Goal: Task Accomplishment & Management: Use online tool/utility

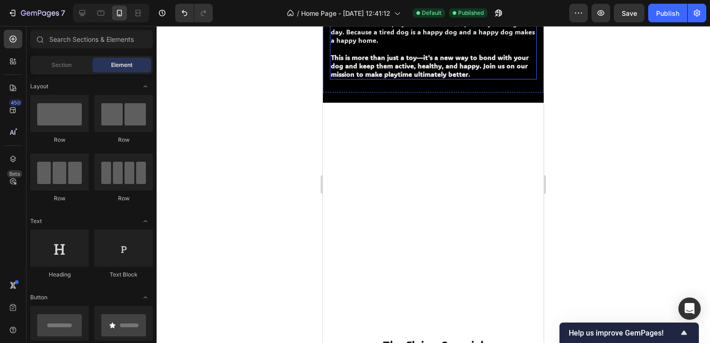
scroll to position [882, 0]
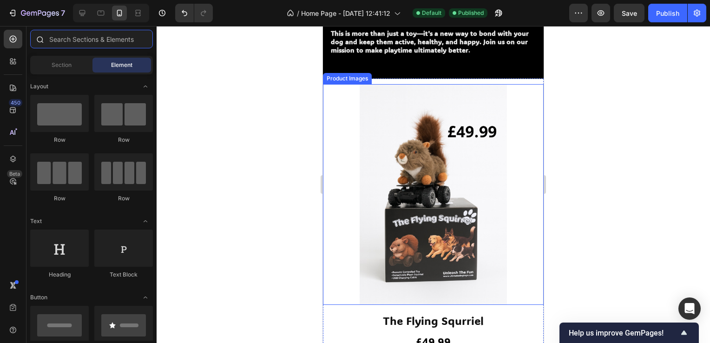
click at [88, 40] on input "text" at bounding box center [91, 39] width 123 height 19
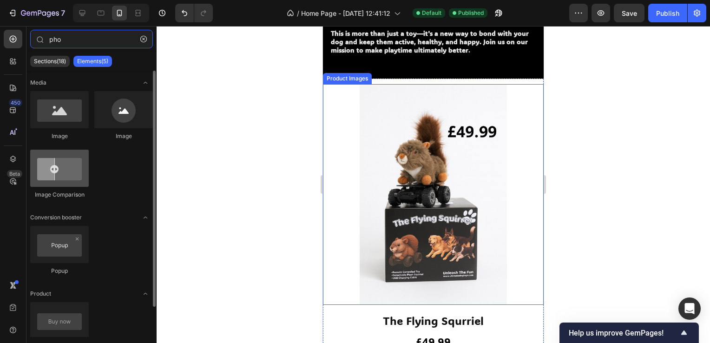
type input "pho"
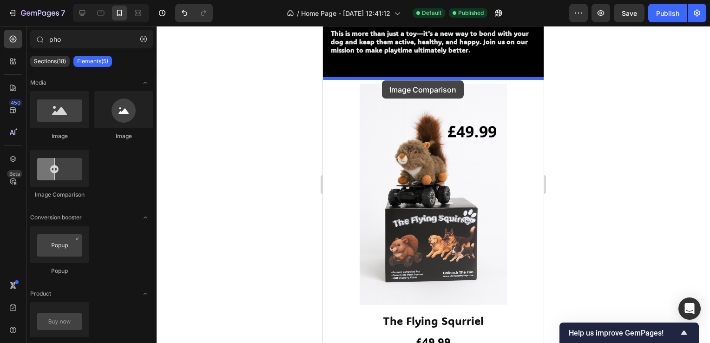
drag, startPoint x: 388, startPoint y: 198, endPoint x: 373, endPoint y: 76, distance: 123.0
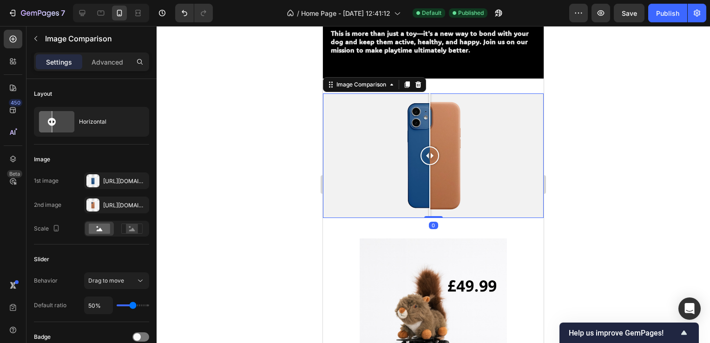
click at [650, 82] on div at bounding box center [432, 184] width 553 height 317
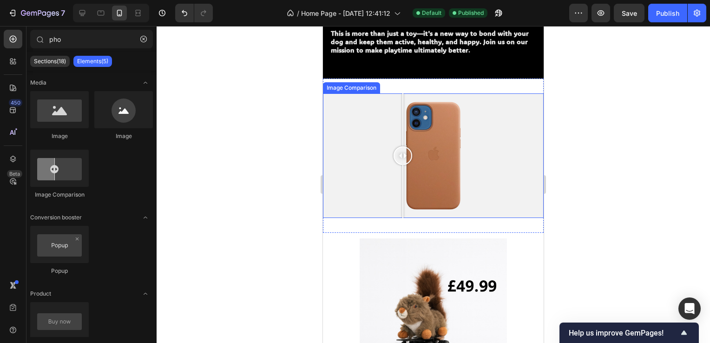
click at [403, 152] on div at bounding box center [433, 155] width 221 height 124
click at [397, 152] on div at bounding box center [402, 155] width 19 height 19
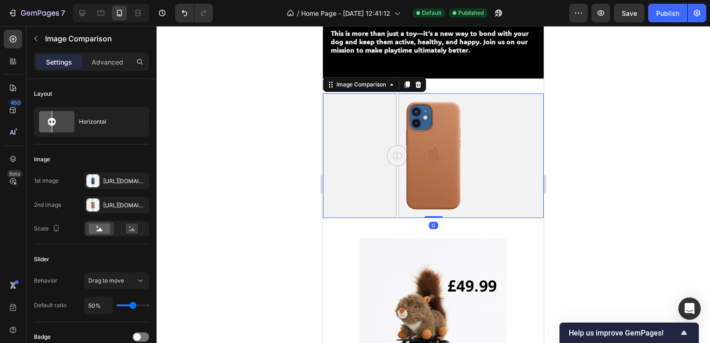
click at [398, 152] on div at bounding box center [397, 155] width 19 height 19
click at [121, 180] on div "[URL][DOMAIN_NAME]" at bounding box center [116, 181] width 27 height 8
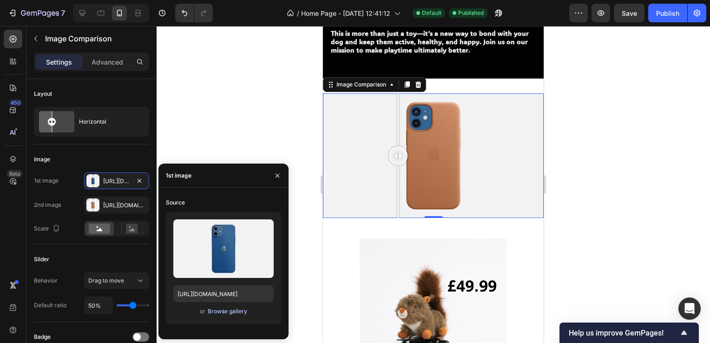
click at [226, 309] on div "Browse gallery" at bounding box center [227, 311] width 39 height 8
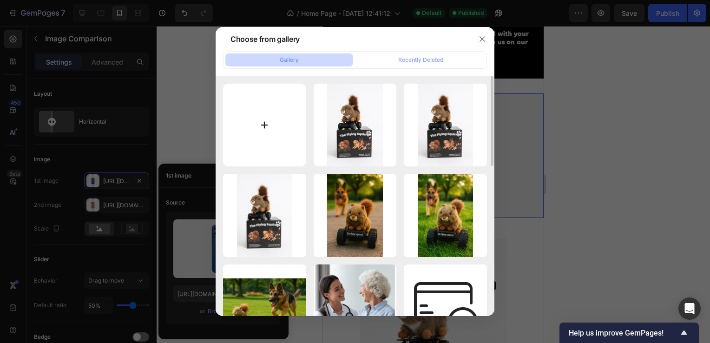
click at [273, 122] on input "file" at bounding box center [264, 125] width 83 height 83
type input "C:\fakepath\2 Speeds.png"
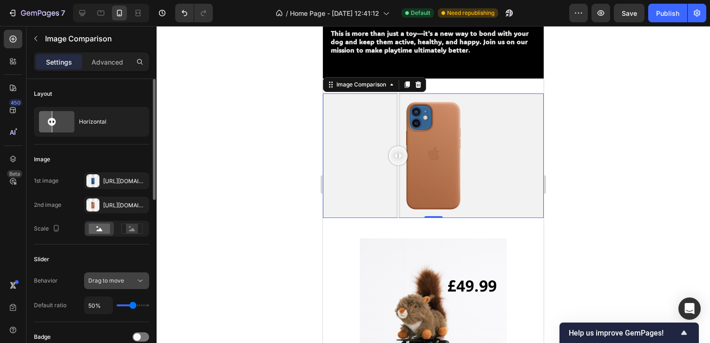
click at [115, 275] on button "Drag to move" at bounding box center [116, 280] width 65 height 17
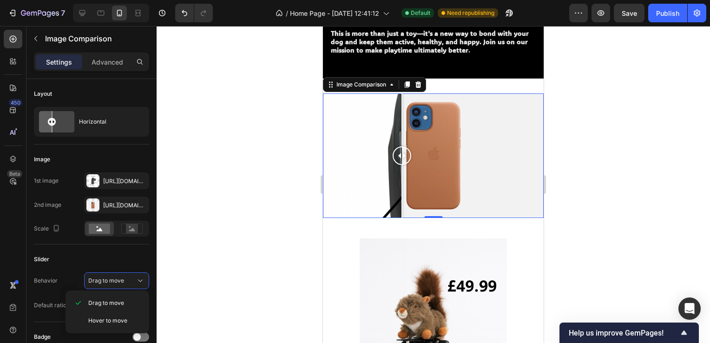
click at [402, 195] on div at bounding box center [433, 155] width 221 height 124
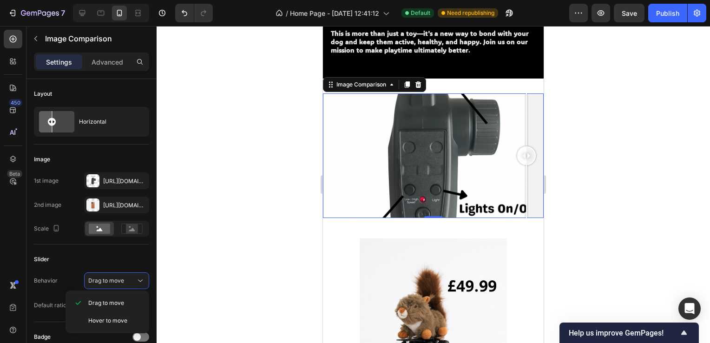
drag, startPoint x: 387, startPoint y: 189, endPoint x: 533, endPoint y: 199, distance: 146.2
click at [533, 199] on div at bounding box center [433, 155] width 221 height 124
click at [465, 197] on div at bounding box center [433, 155] width 221 height 124
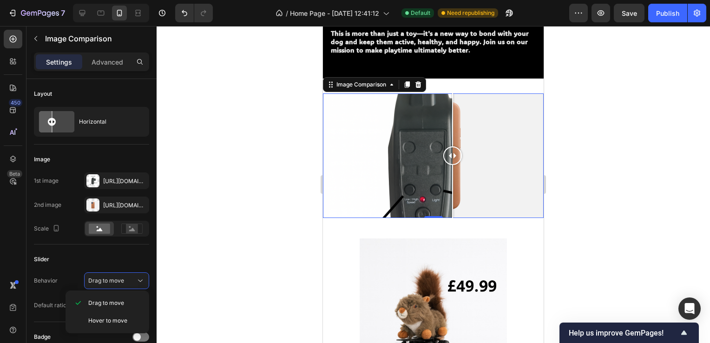
drag, startPoint x: 460, startPoint y: 157, endPoint x: 446, endPoint y: 156, distance: 14.0
click at [446, 156] on div at bounding box center [452, 155] width 19 height 19
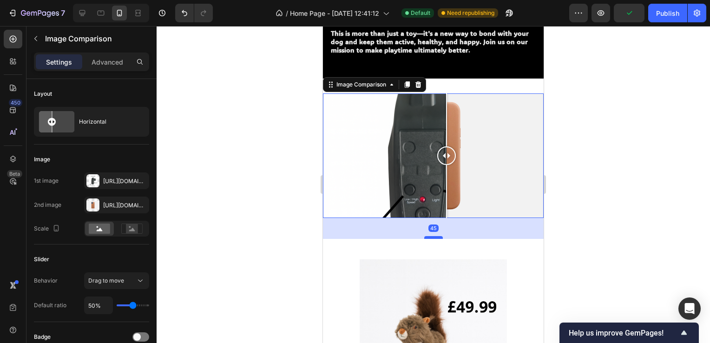
drag, startPoint x: 423, startPoint y: 211, endPoint x: 422, endPoint y: 241, distance: 29.3
click at [424, 239] on div at bounding box center [433, 237] width 19 height 3
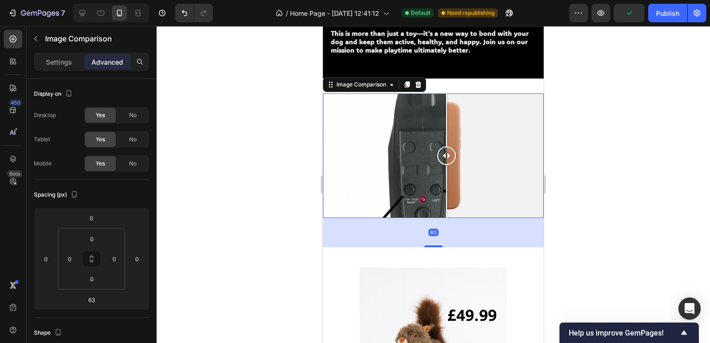
click at [430, 209] on div at bounding box center [433, 155] width 221 height 124
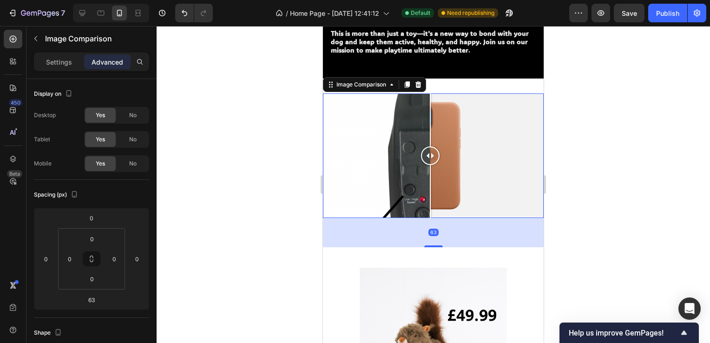
click at [427, 237] on div "63" at bounding box center [433, 232] width 221 height 29
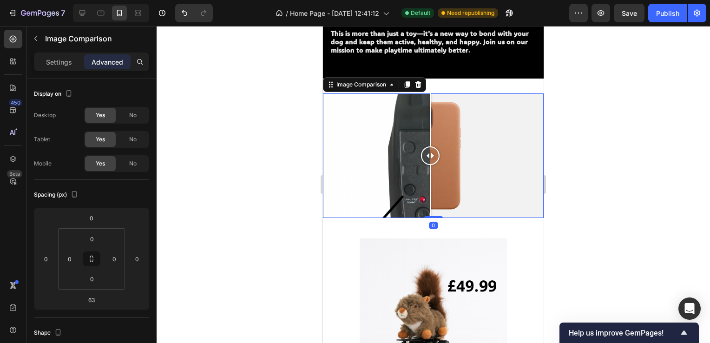
drag, startPoint x: 431, startPoint y: 241, endPoint x: 434, endPoint y: 206, distance: 35.4
click at [439, 208] on div "Image Comparison 0" at bounding box center [433, 155] width 221 height 124
type input "0"
click at [380, 185] on div at bounding box center [433, 155] width 221 height 124
drag, startPoint x: 391, startPoint y: 156, endPoint x: 448, endPoint y: 160, distance: 56.3
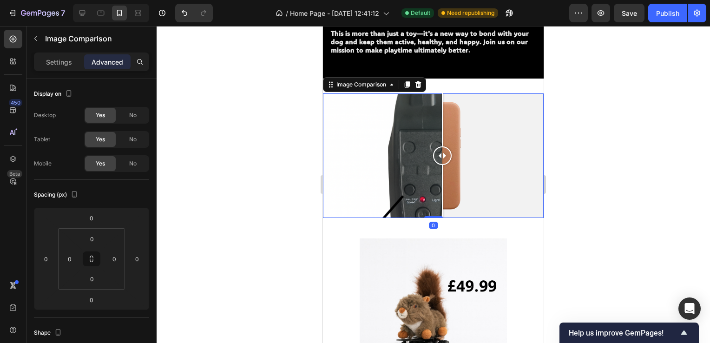
click at [450, 159] on div at bounding box center [442, 155] width 19 height 19
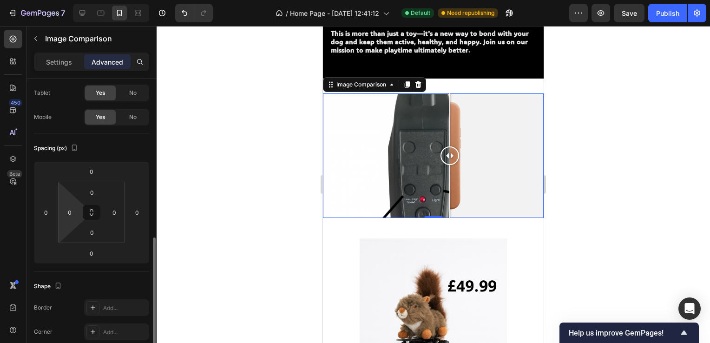
scroll to position [0, 0]
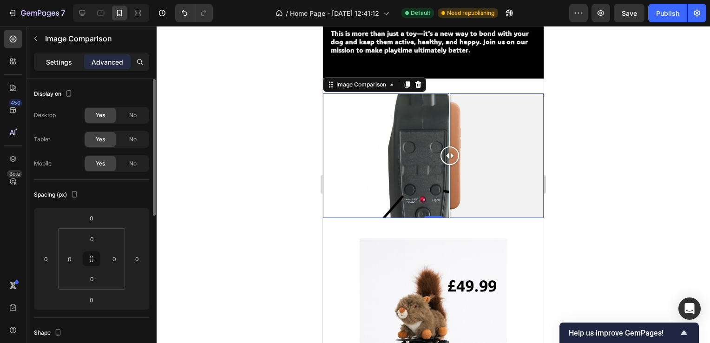
click at [62, 61] on p "Settings" at bounding box center [59, 62] width 26 height 10
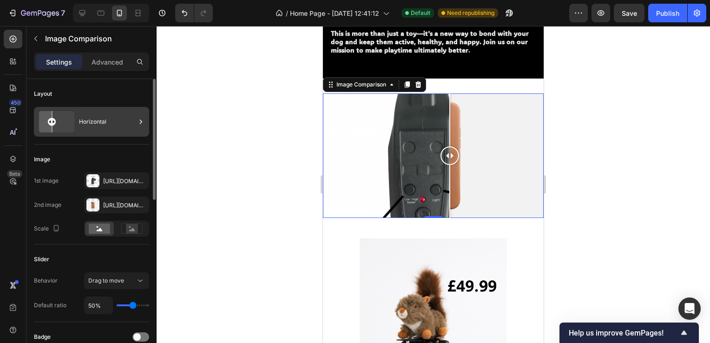
click at [99, 127] on div "Horizontal" at bounding box center [107, 121] width 57 height 21
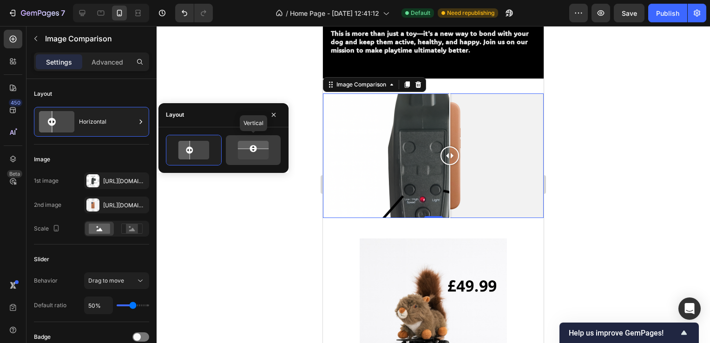
click at [250, 152] on icon at bounding box center [253, 150] width 37 height 22
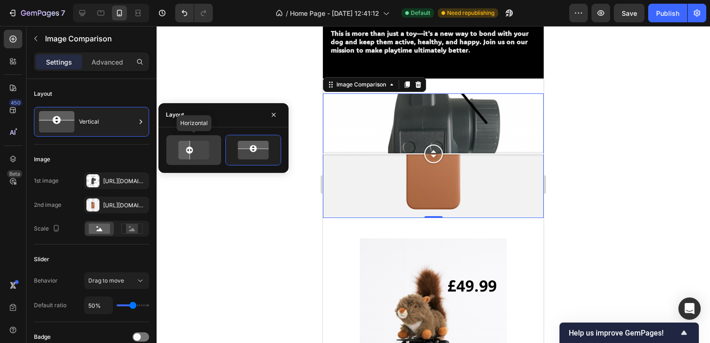
click at [212, 148] on icon at bounding box center [194, 150] width 44 height 19
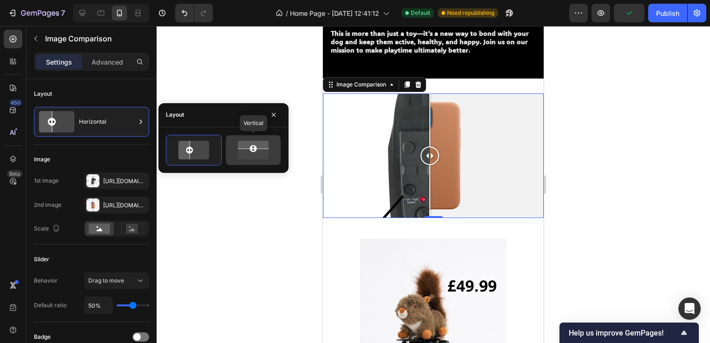
click at [248, 150] on icon at bounding box center [253, 150] width 37 height 22
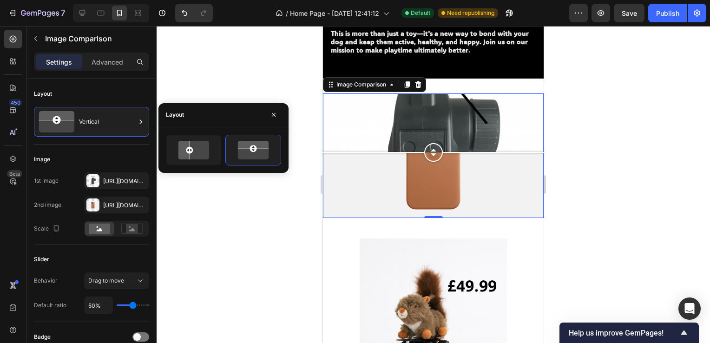
click at [438, 152] on div at bounding box center [433, 152] width 221 height 19
click at [195, 153] on icon at bounding box center [193, 150] width 37 height 22
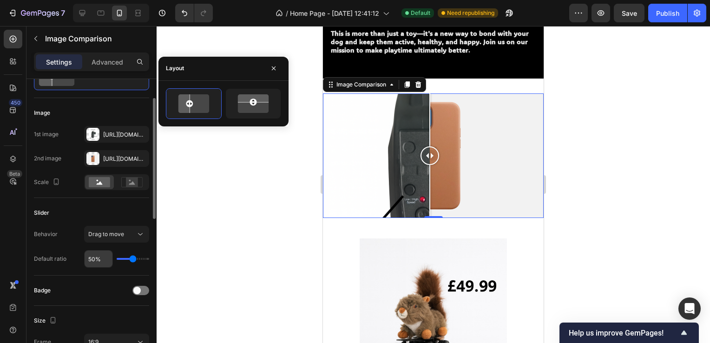
scroll to position [93, 0]
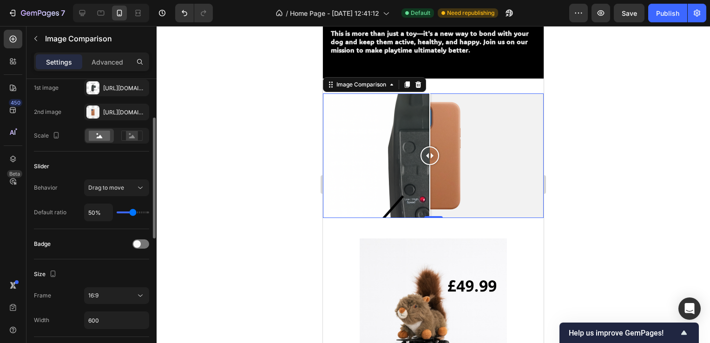
type input "63%"
type input "63"
type input "97%"
drag, startPoint x: 135, startPoint y: 209, endPoint x: 145, endPoint y: 209, distance: 10.2
type input "98"
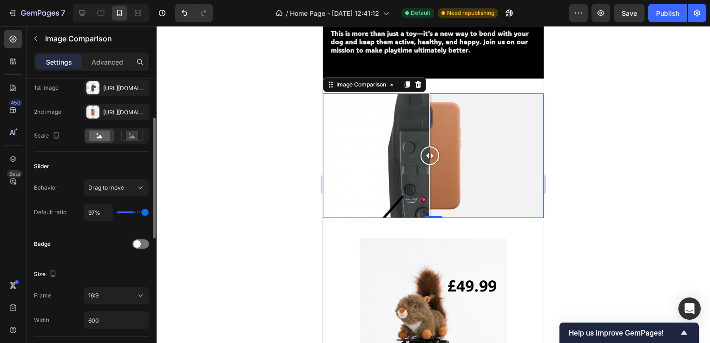
click at [145, 211] on input "range" at bounding box center [133, 212] width 33 height 2
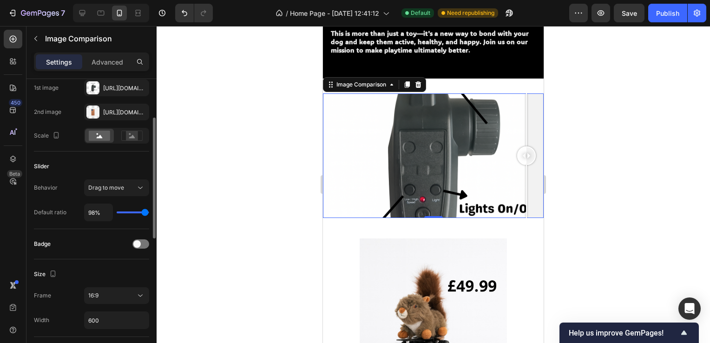
type input "91%"
type input "91"
type input "89%"
type input "89"
type input "88%"
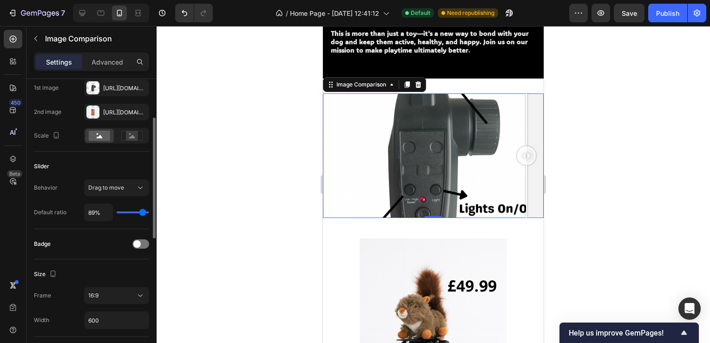
type input "88"
type input "85%"
type input "85"
type input "75%"
type input "75"
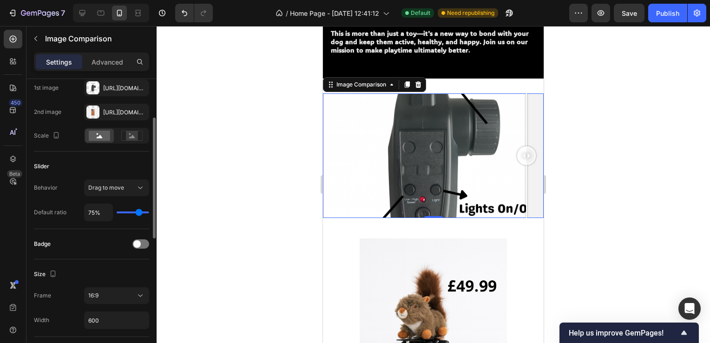
type input "67%"
type input "67"
type input "64%"
type input "64"
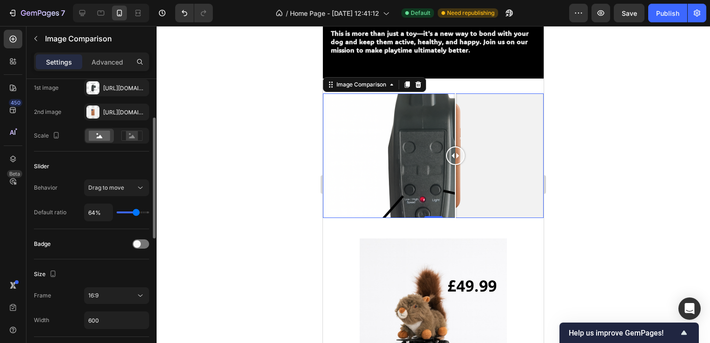
type input "62%"
type input "62"
type input "59%"
type input "59"
type input "57%"
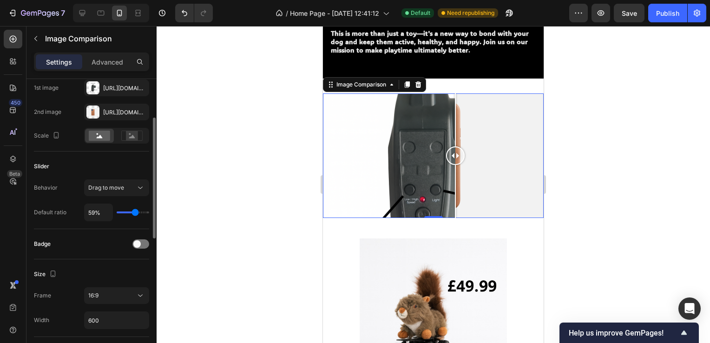
type input "57"
type input "56%"
type input "56"
type input "54%"
type input "54"
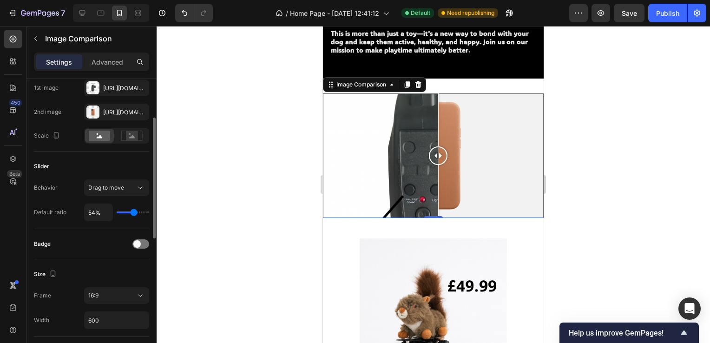
type input "53%"
type input "53"
type input "51%"
type input "51"
type input "50%"
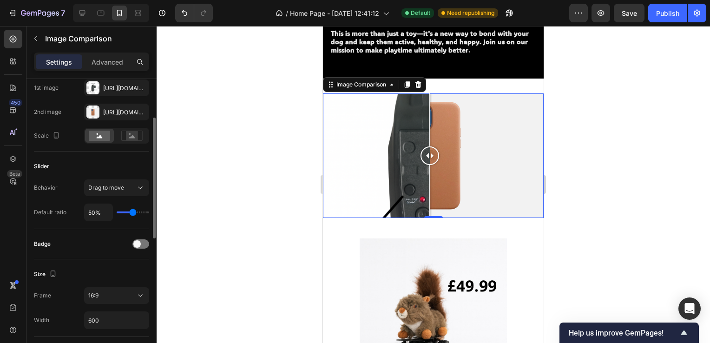
drag, startPoint x: 143, startPoint y: 209, endPoint x: 132, endPoint y: 212, distance: 11.2
type input "50"
click at [132, 212] on input "range" at bounding box center [133, 212] width 33 height 2
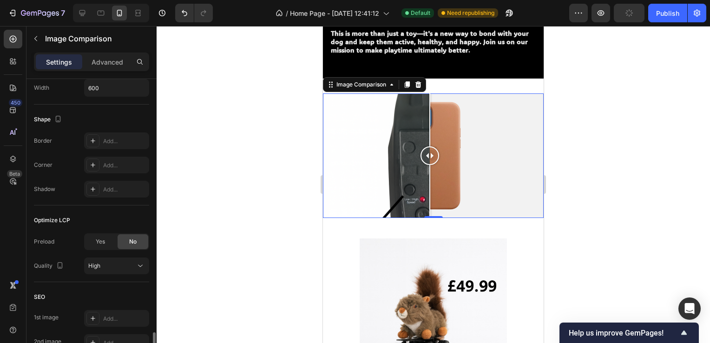
scroll to position [408, 0]
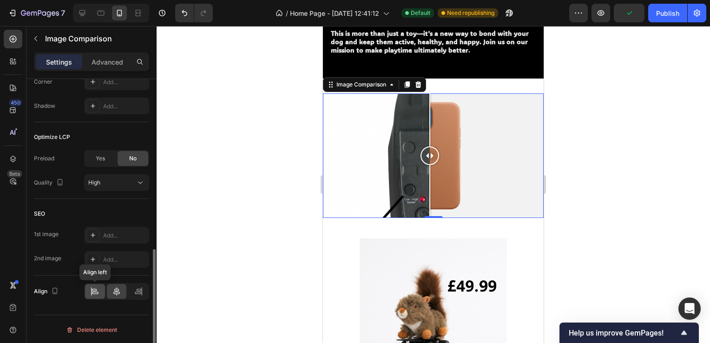
click at [87, 287] on div at bounding box center [95, 291] width 20 height 15
click at [122, 289] on div at bounding box center [117, 291] width 20 height 15
click at [412, 81] on div at bounding box center [406, 84] width 11 height 11
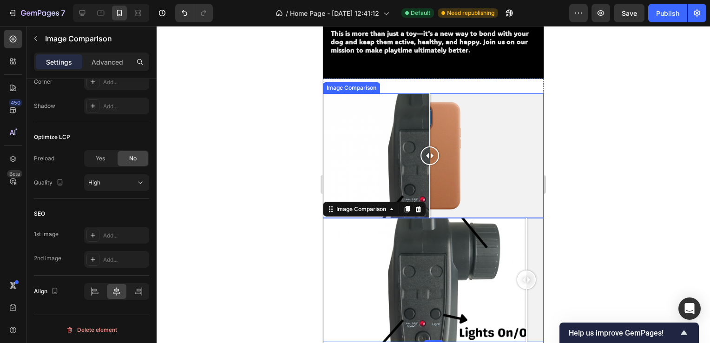
click at [476, 132] on div at bounding box center [433, 155] width 221 height 124
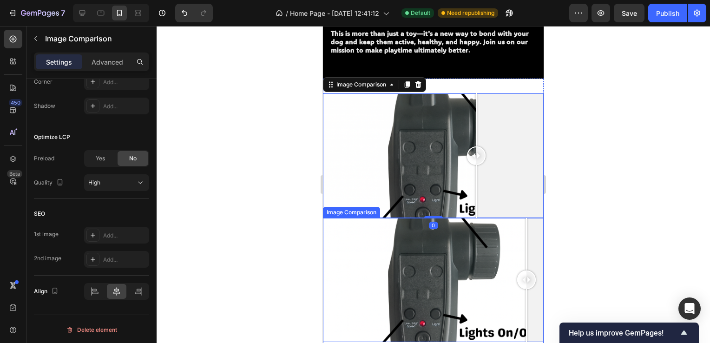
click at [514, 236] on div at bounding box center [433, 280] width 221 height 124
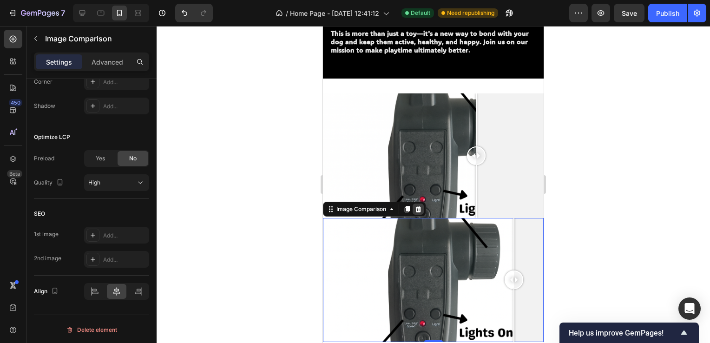
click at [416, 205] on icon at bounding box center [418, 208] width 6 height 7
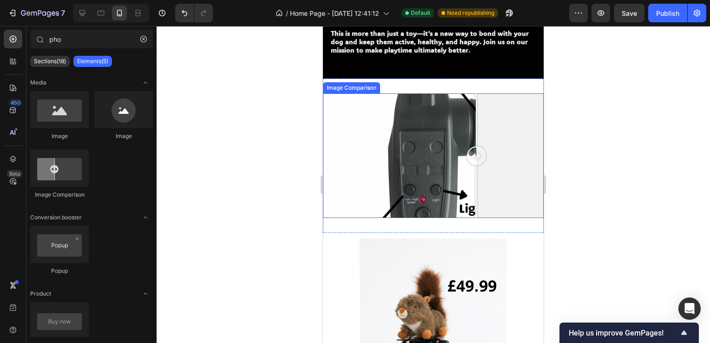
click at [429, 159] on div at bounding box center [433, 155] width 221 height 124
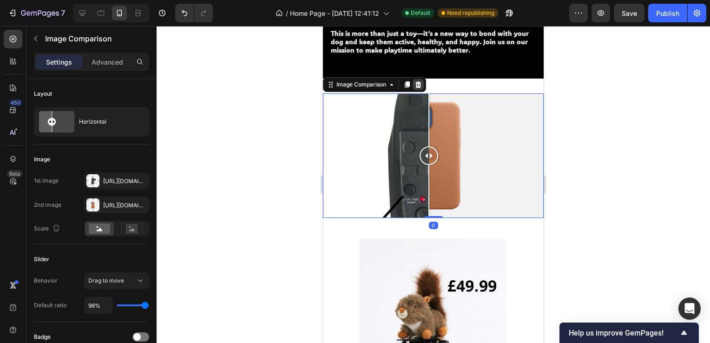
click at [419, 79] on div at bounding box center [417, 84] width 11 height 11
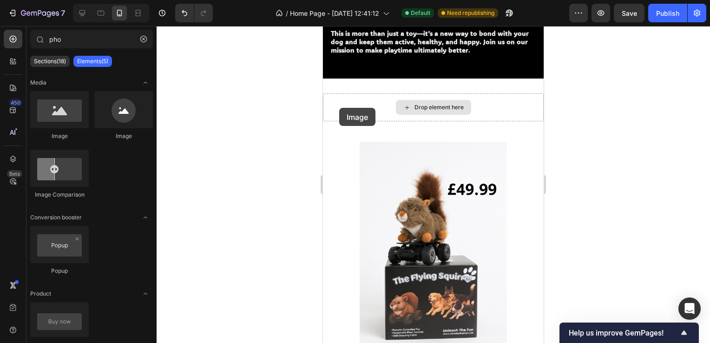
drag, startPoint x: 433, startPoint y: 141, endPoint x: 388, endPoint y: 103, distance: 58.7
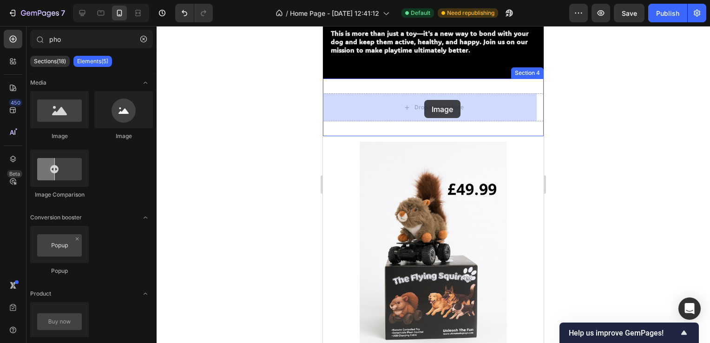
drag, startPoint x: 444, startPoint y: 132, endPoint x: 424, endPoint y: 100, distance: 38.3
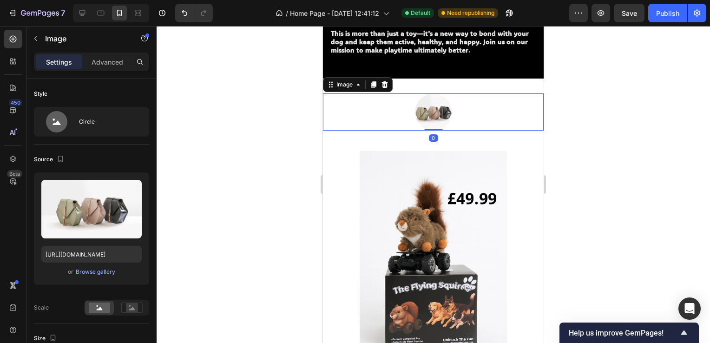
click at [482, 108] on div at bounding box center [433, 111] width 221 height 37
click at [386, 81] on icon at bounding box center [384, 84] width 7 height 7
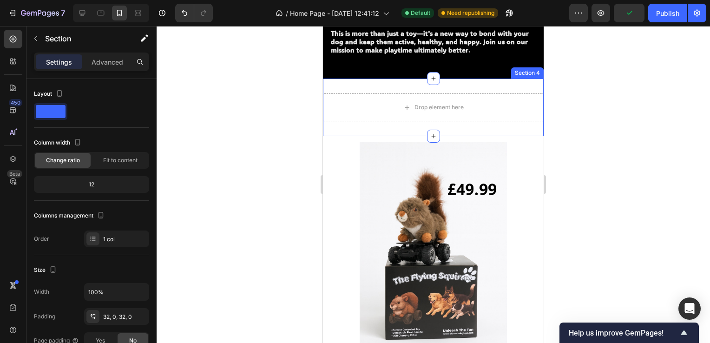
click at [394, 85] on div "Drop element here Section 4" at bounding box center [433, 107] width 221 height 58
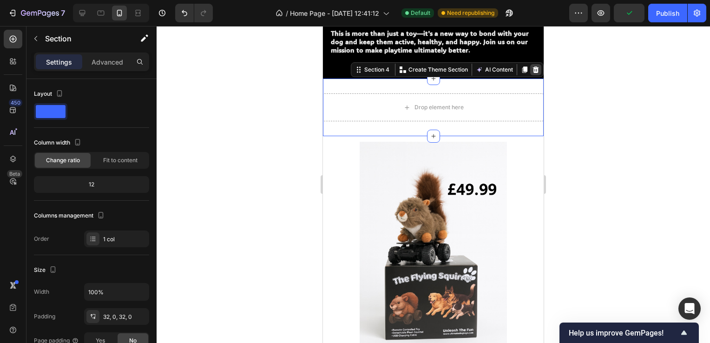
click at [532, 70] on div at bounding box center [535, 69] width 11 height 11
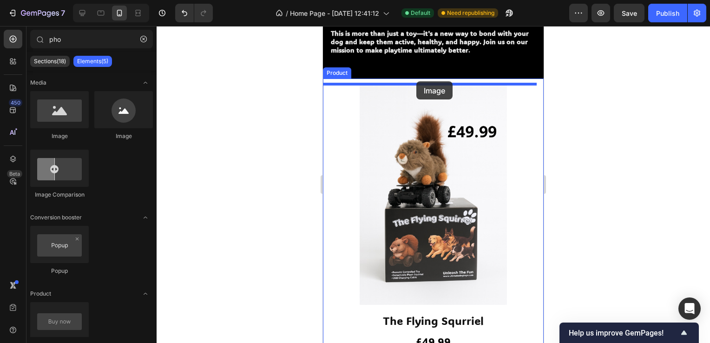
drag, startPoint x: 384, startPoint y: 142, endPoint x: 416, endPoint y: 81, distance: 69.0
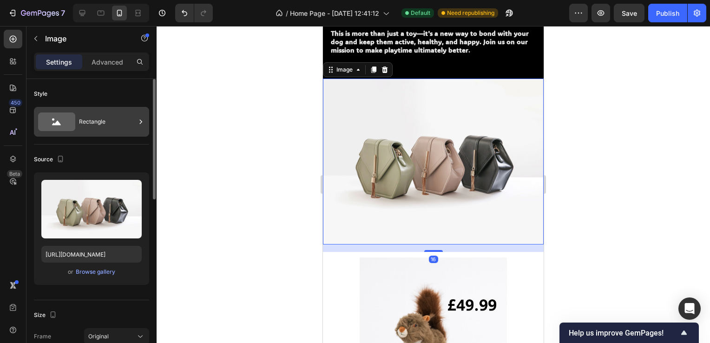
click at [85, 124] on div "Rectangle" at bounding box center [107, 121] width 57 height 21
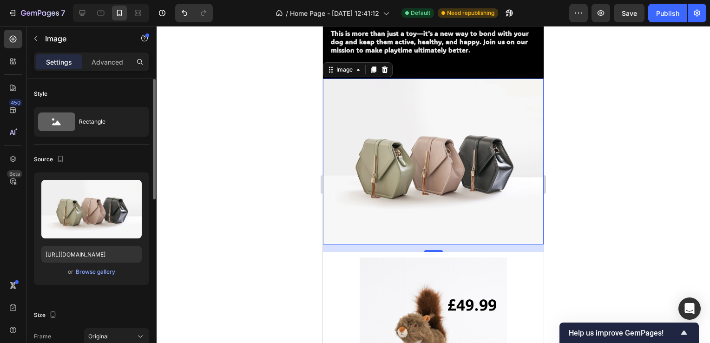
click at [49, 156] on div "Source" at bounding box center [50, 159] width 32 height 13
click at [79, 274] on div "Browse gallery" at bounding box center [95, 271] width 39 height 8
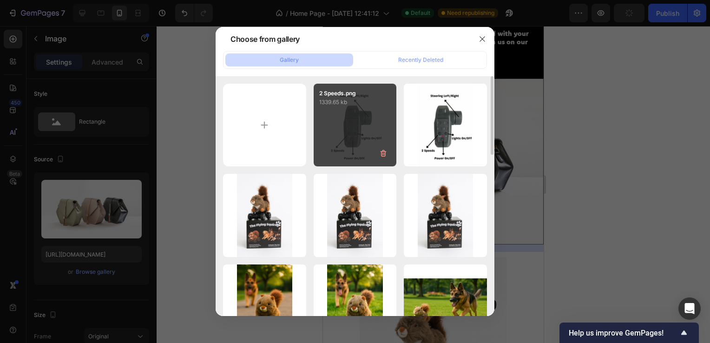
click at [344, 130] on div "2 Speeds.png 1339.65 kb" at bounding box center [354, 125] width 83 height 83
type input "[URL][DOMAIN_NAME]"
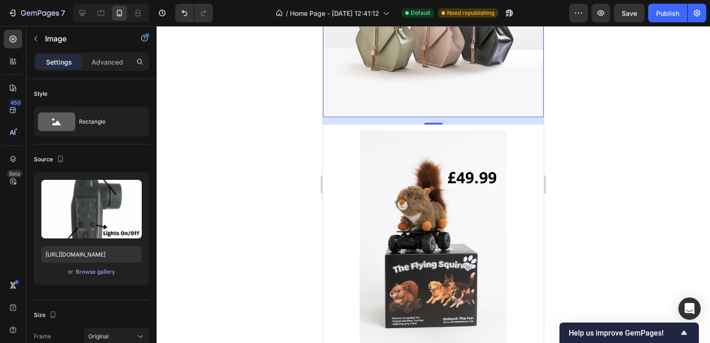
scroll to position [1022, 0]
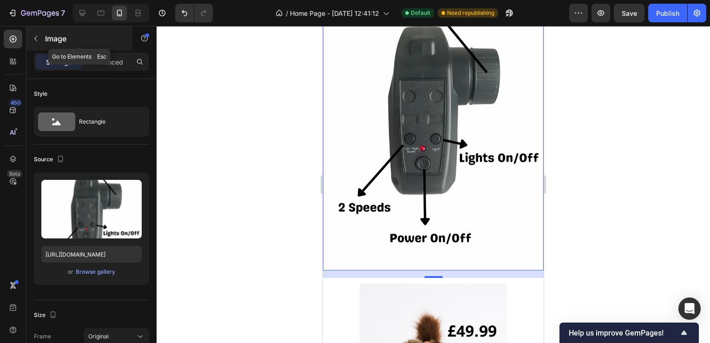
click at [41, 37] on button "button" at bounding box center [35, 38] width 15 height 15
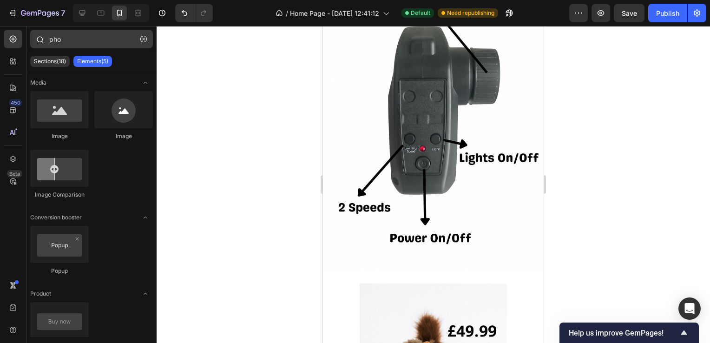
drag, startPoint x: 73, startPoint y: 51, endPoint x: 82, endPoint y: 40, distance: 13.5
click at [78, 44] on div "pho" at bounding box center [91, 41] width 130 height 22
drag, startPoint x: 82, startPoint y: 40, endPoint x: -2, endPoint y: 31, distance: 84.2
click at [0, 0] on html "7 Version history / Home Page - [DATE] 12:41:12 Default Need republishing Previ…" at bounding box center [355, 0] width 710 height 0
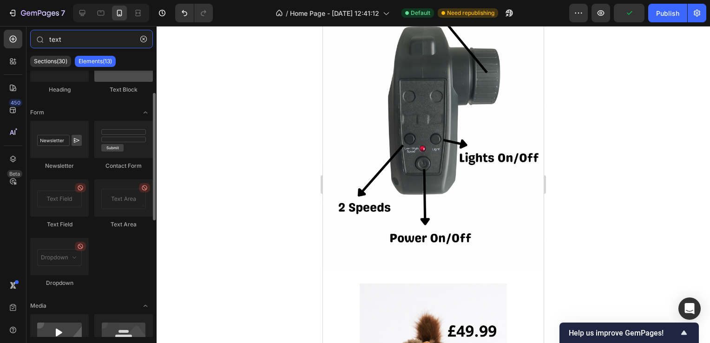
scroll to position [0, 0]
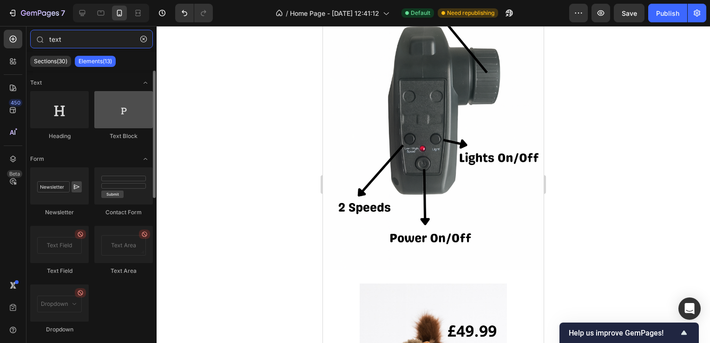
type input "text"
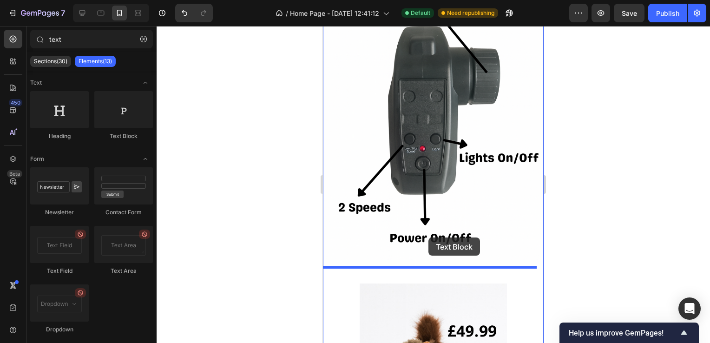
drag, startPoint x: 439, startPoint y: 142, endPoint x: 427, endPoint y: 235, distance: 94.1
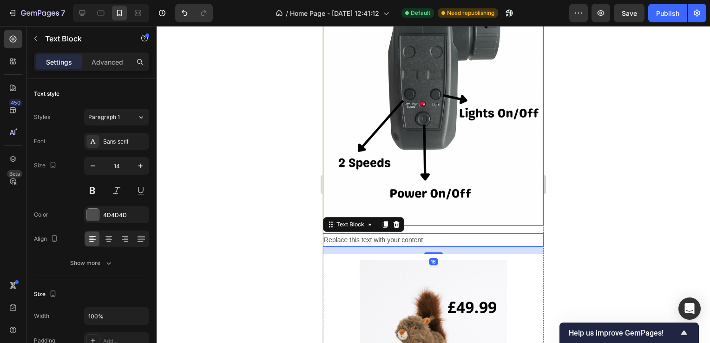
scroll to position [1068, 0]
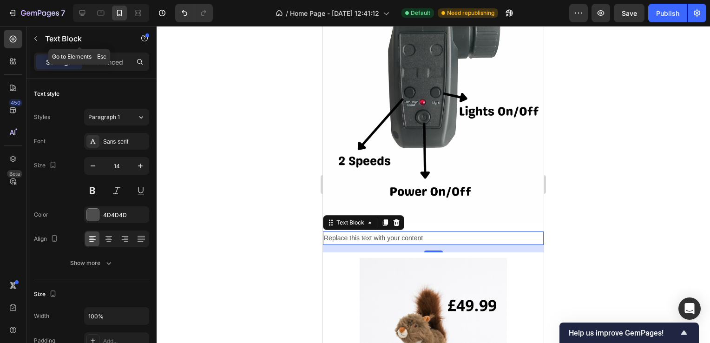
click at [27, 34] on div "Text Block" at bounding box center [79, 38] width 106 height 24
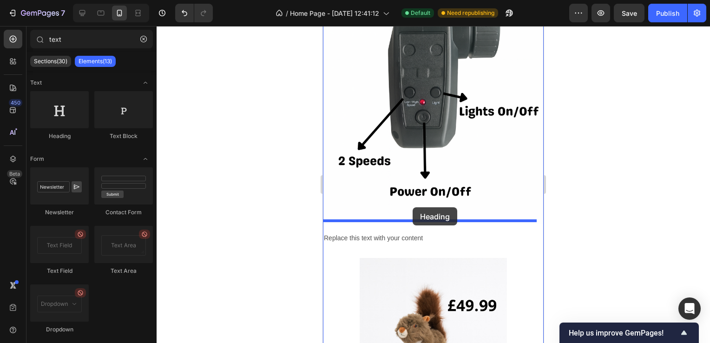
drag, startPoint x: 386, startPoint y: 148, endPoint x: 412, endPoint y: 209, distance: 67.0
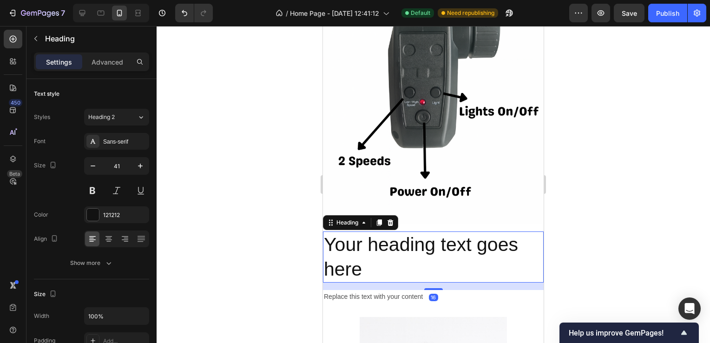
click at [424, 257] on h2 "Your heading text goes here" at bounding box center [433, 257] width 221 height 52
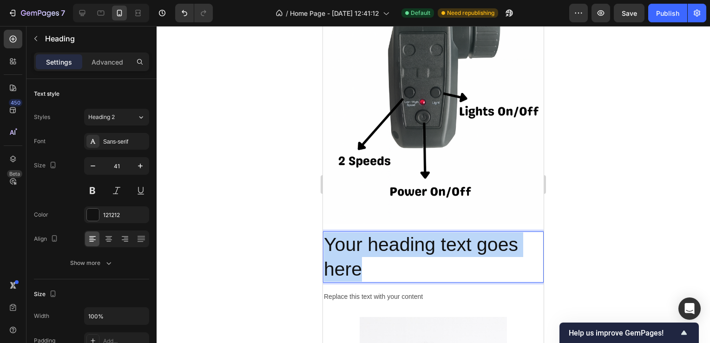
drag, startPoint x: 405, startPoint y: 259, endPoint x: 313, endPoint y: 218, distance: 100.6
click at [323, 218] on html "Mobile ( 475 px) iPhone 13 Mini iPhone 13 Pro iPhone 11 Pro Max iPhone 15 Pro M…" at bounding box center [433, 99] width 221 height 2283
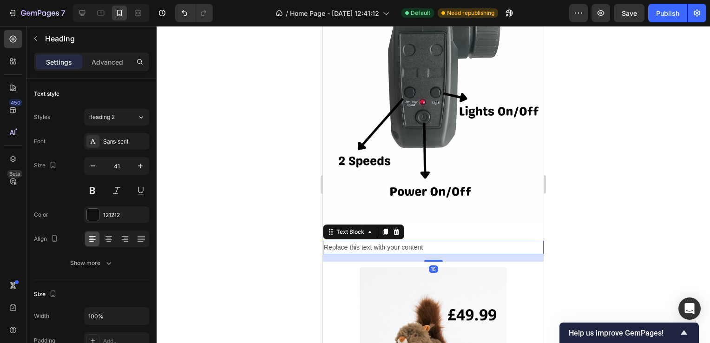
click at [430, 241] on div "Replace this text with your content" at bounding box center [433, 247] width 221 height 13
click at [401, 226] on div at bounding box center [396, 231] width 11 height 11
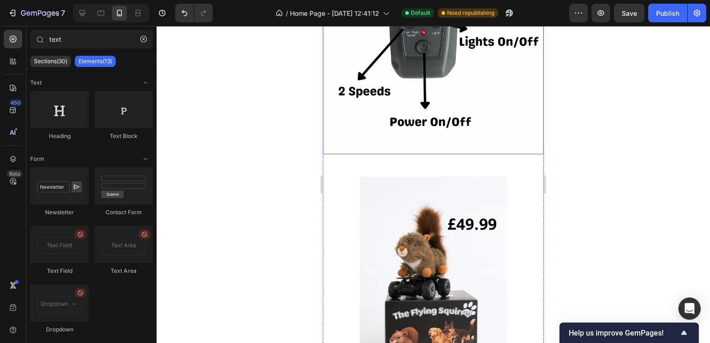
scroll to position [1161, 0]
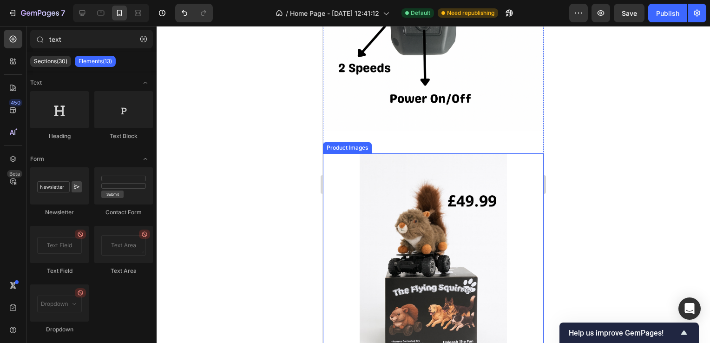
click at [513, 166] on img at bounding box center [433, 263] width 221 height 221
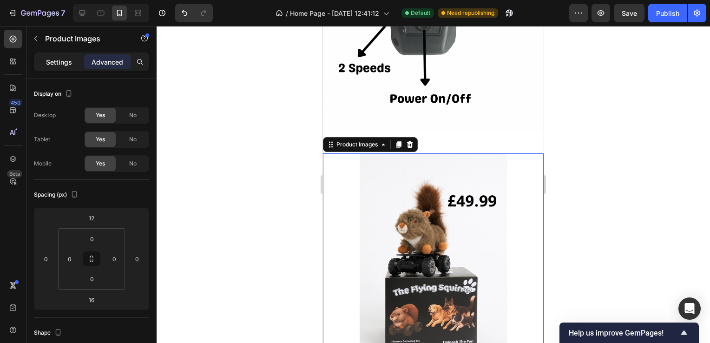
click at [56, 59] on p "Settings" at bounding box center [59, 62] width 26 height 10
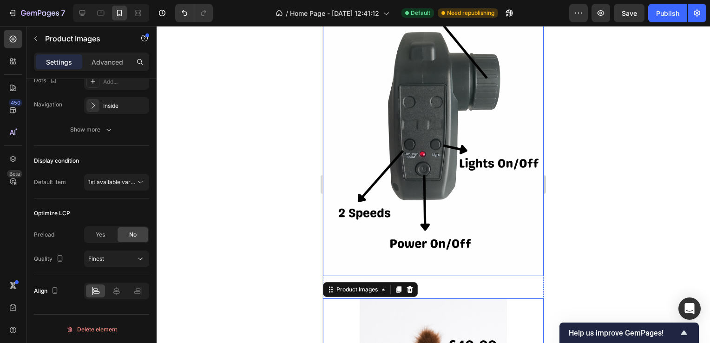
scroll to position [975, 0]
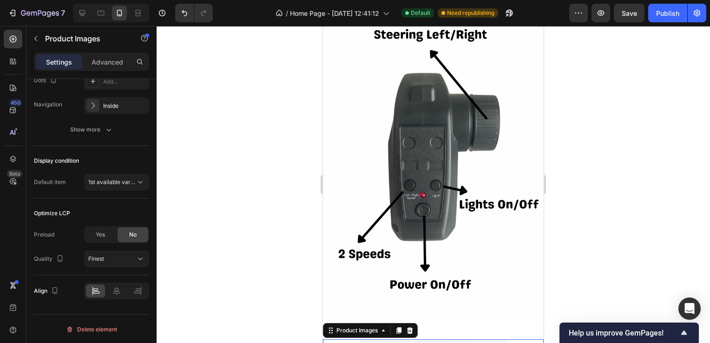
click at [639, 194] on div at bounding box center [432, 184] width 553 height 317
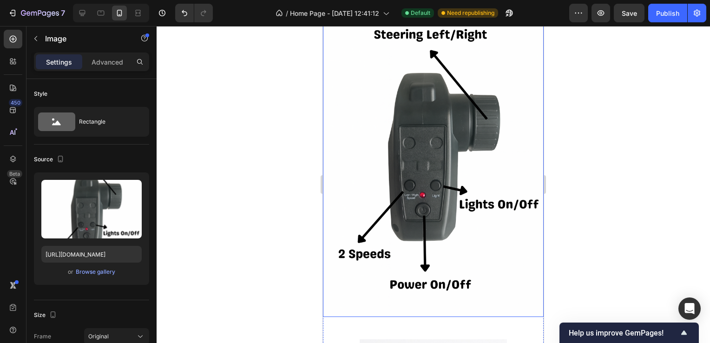
click at [477, 223] on img at bounding box center [433, 151] width 221 height 331
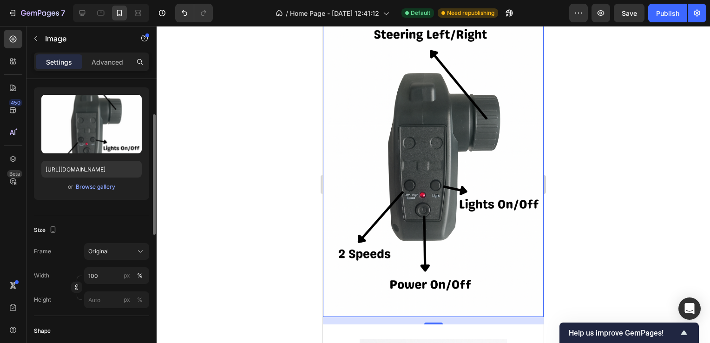
scroll to position [0, 0]
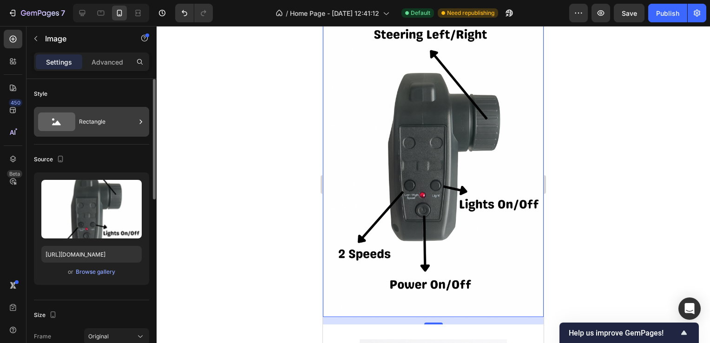
click at [108, 129] on div "Rectangle" at bounding box center [107, 121] width 57 height 21
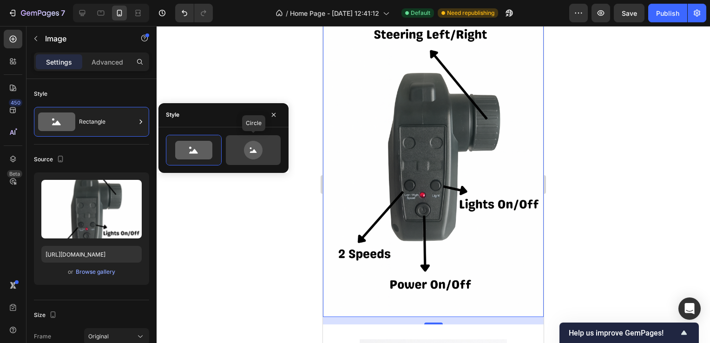
click at [249, 154] on icon at bounding box center [253, 150] width 19 height 19
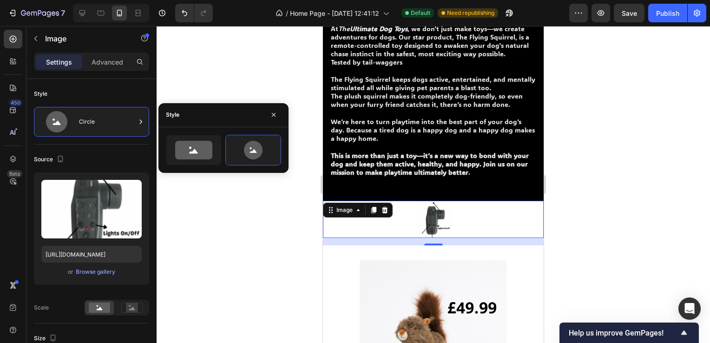
scroll to position [789, 0]
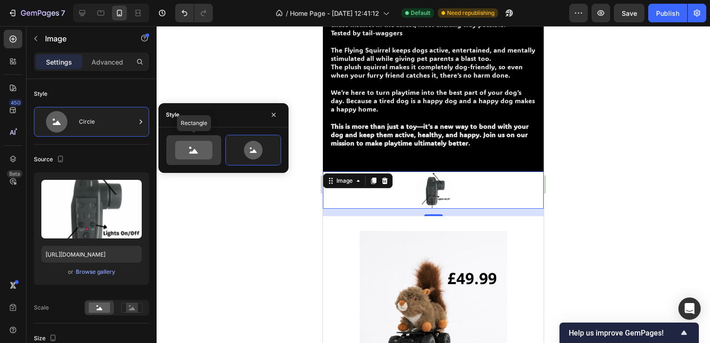
click at [178, 151] on icon at bounding box center [193, 150] width 37 height 19
type input "100"
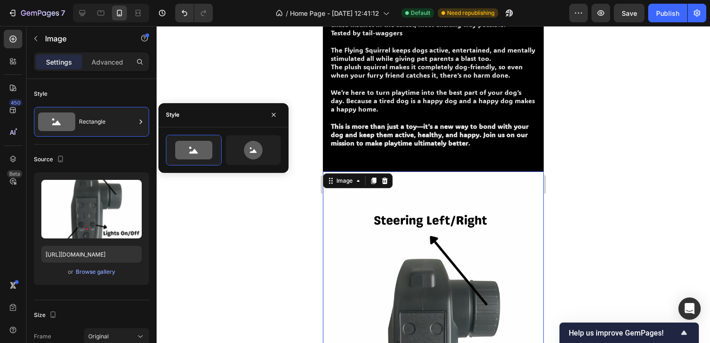
click at [633, 190] on div at bounding box center [432, 184] width 553 height 317
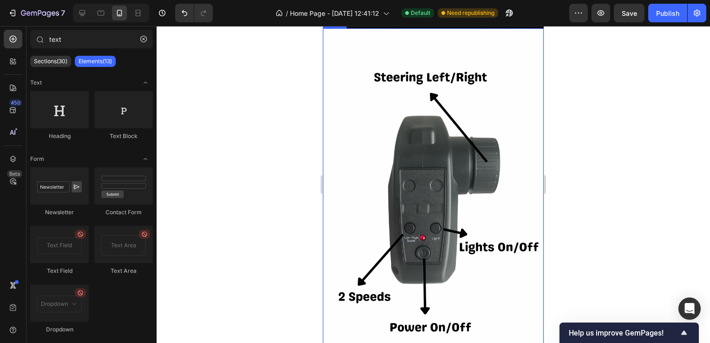
scroll to position [929, 0]
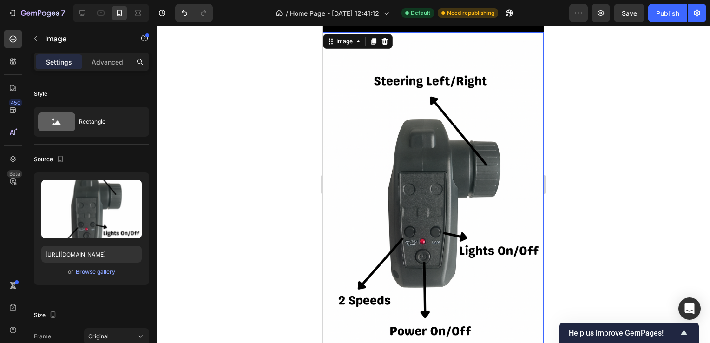
click at [463, 191] on img at bounding box center [433, 197] width 221 height 331
click at [37, 43] on button "button" at bounding box center [35, 38] width 15 height 15
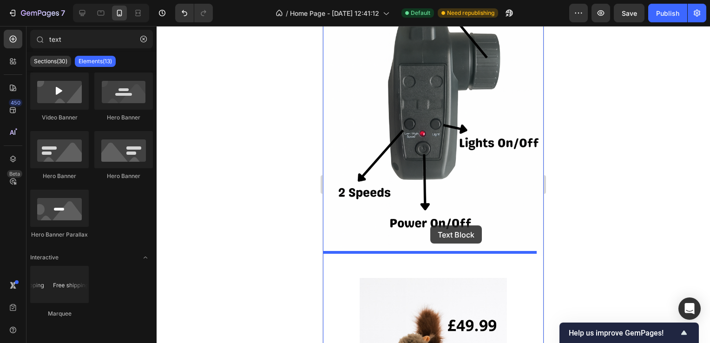
scroll to position [1068, 0]
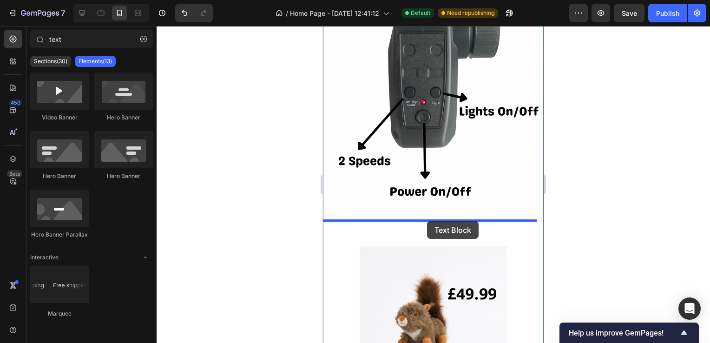
drag, startPoint x: 434, startPoint y: 143, endPoint x: 398, endPoint y: 176, distance: 49.0
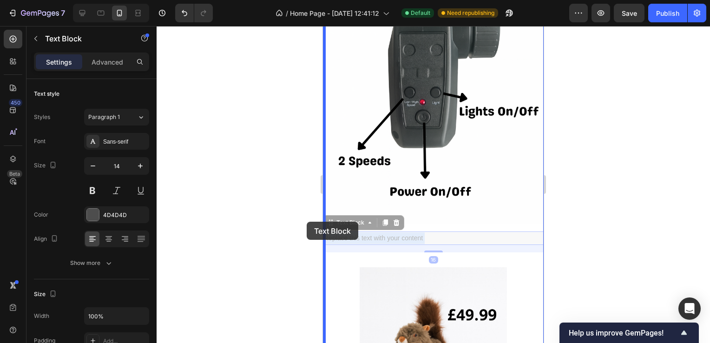
drag, startPoint x: 433, startPoint y: 227, endPoint x: 325, endPoint y: 224, distance: 107.8
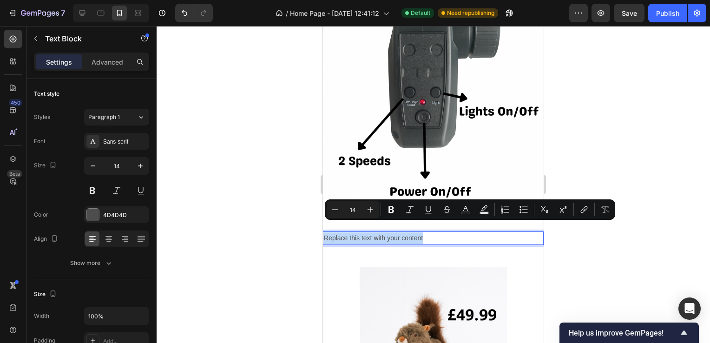
drag, startPoint x: 458, startPoint y: 222, endPoint x: 323, endPoint y: 230, distance: 135.4
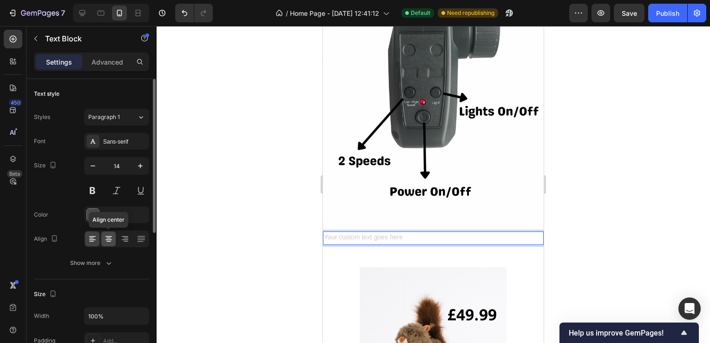
click at [110, 239] on icon at bounding box center [108, 239] width 7 height 1
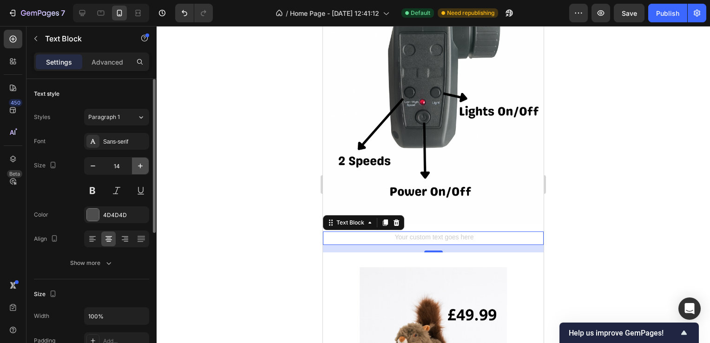
click at [137, 166] on icon "button" at bounding box center [140, 165] width 9 height 9
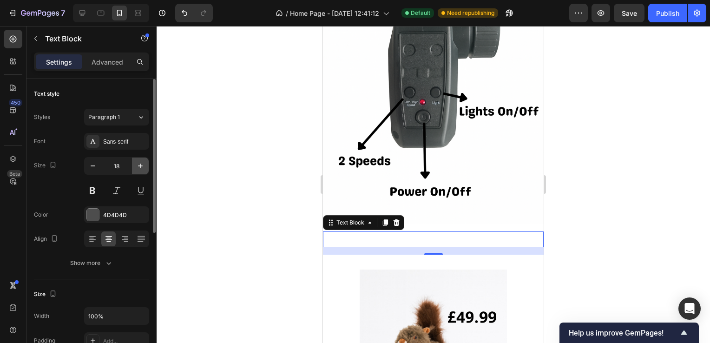
click at [137, 166] on icon "button" at bounding box center [140, 165] width 9 height 9
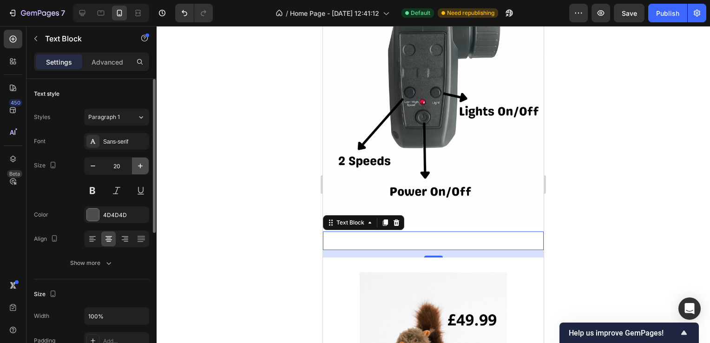
click at [137, 166] on icon "button" at bounding box center [140, 165] width 9 height 9
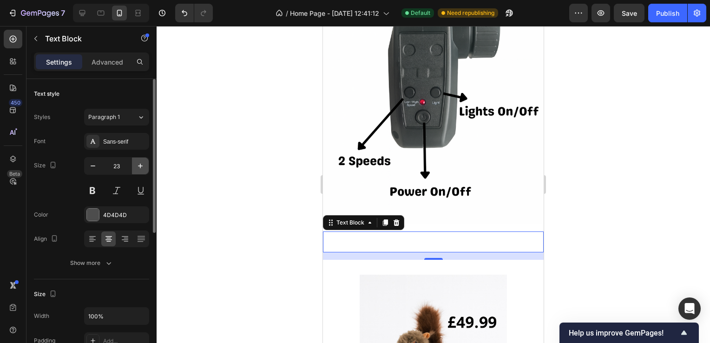
type input "24"
click at [118, 141] on div "Sans-serif" at bounding box center [125, 141] width 44 height 8
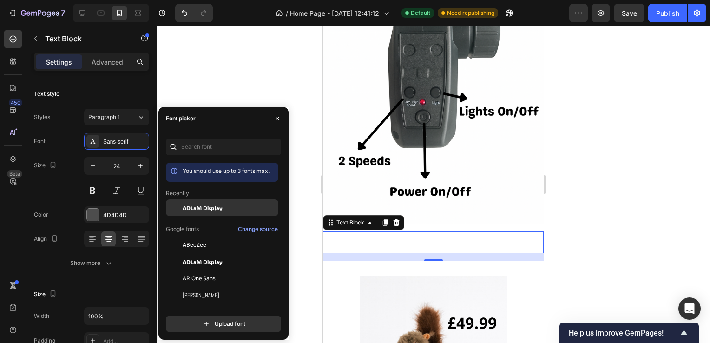
click at [202, 209] on span "ADLaM Display" at bounding box center [203, 207] width 40 height 8
click at [217, 78] on div at bounding box center [432, 184] width 553 height 317
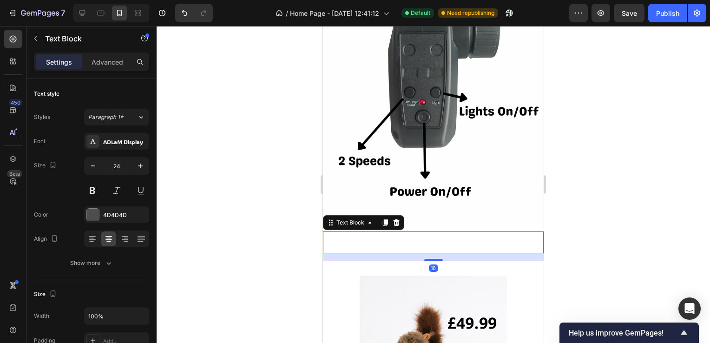
click at [397, 232] on p "Rich Text Editor. Editing area: main" at bounding box center [433, 242] width 219 height 20
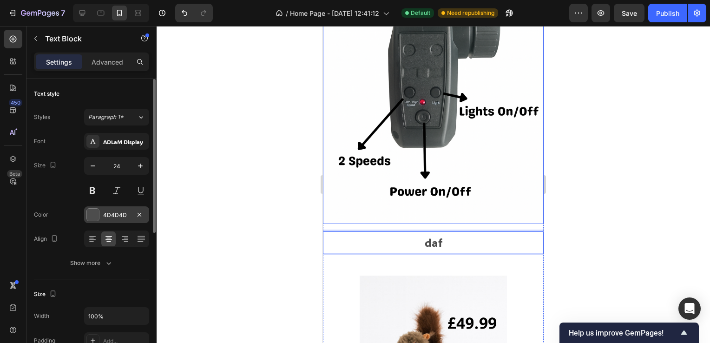
click at [116, 221] on div "Font [PERSON_NAME] Display Size 24 Color 4D4D4D Align Show more" at bounding box center [91, 202] width 115 height 138
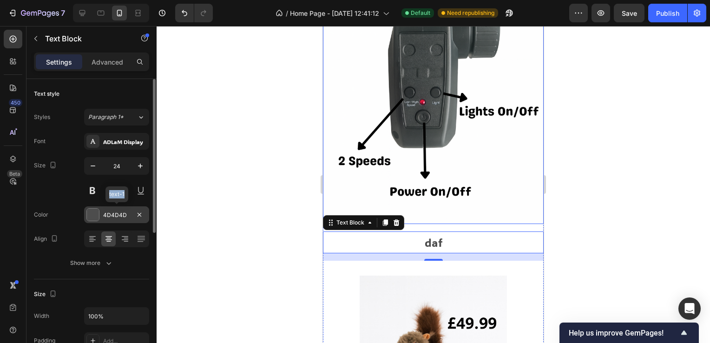
drag, startPoint x: 116, startPoint y: 221, endPoint x: 111, endPoint y: 212, distance: 10.2
click at [111, 212] on div "4D4D4D" at bounding box center [116, 215] width 27 height 8
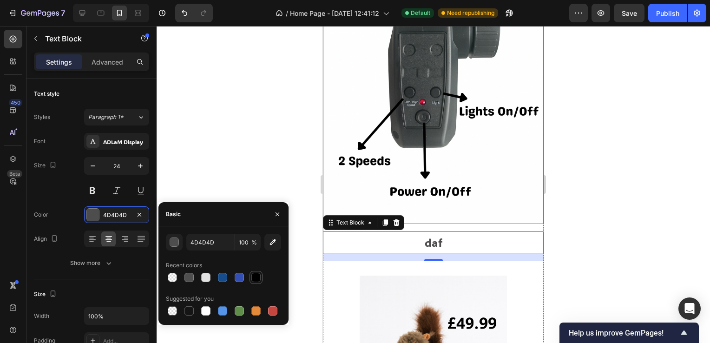
click at [257, 277] on div at bounding box center [255, 277] width 9 height 9
type input "000000"
click at [207, 161] on div at bounding box center [432, 184] width 553 height 317
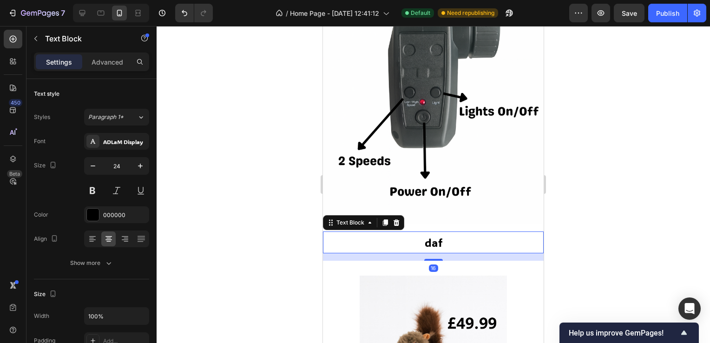
click at [449, 232] on p "daf" at bounding box center [433, 242] width 219 height 20
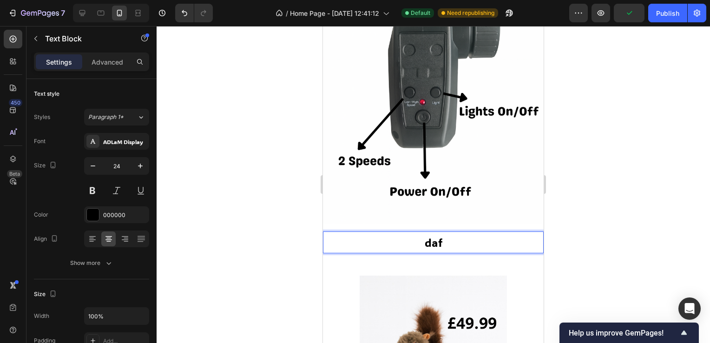
click at [442, 232] on p "daf" at bounding box center [433, 242] width 219 height 20
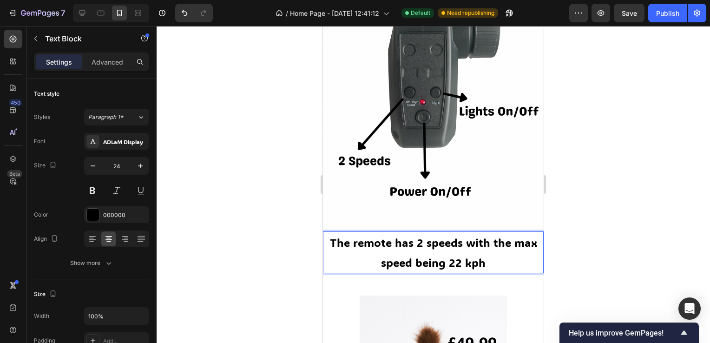
click at [630, 235] on div at bounding box center [432, 184] width 553 height 317
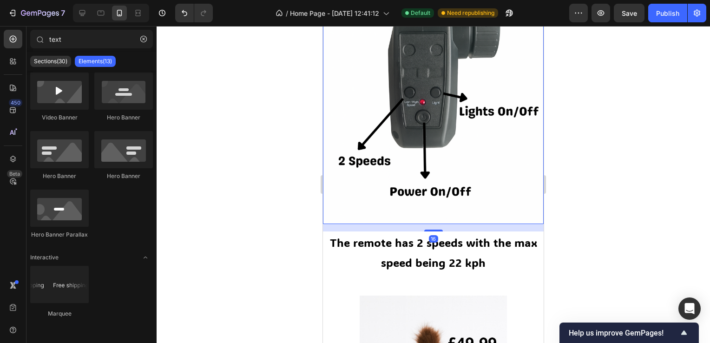
click at [451, 207] on img at bounding box center [433, 58] width 221 height 331
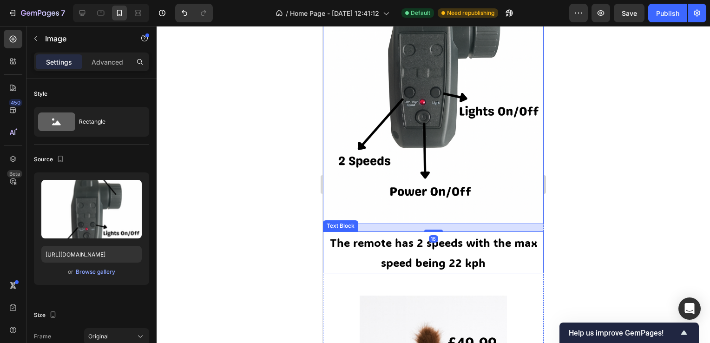
click at [425, 232] on p "The remote has 2 speeds with the max speed being 22 kph" at bounding box center [433, 252] width 219 height 40
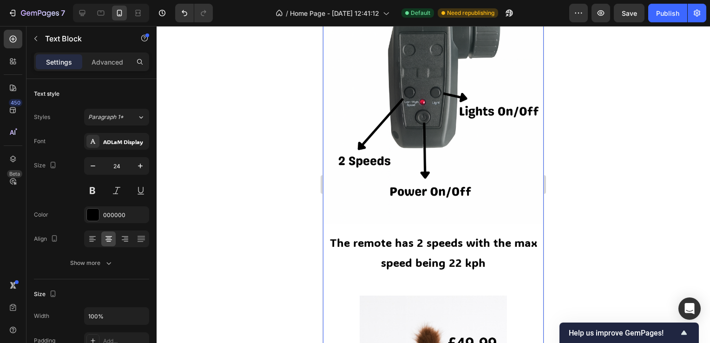
click at [430, 215] on div "Image The remote has 2 speeds with the max speed being 22 kph Text Block Headin…" at bounding box center [433, 208] width 221 height 631
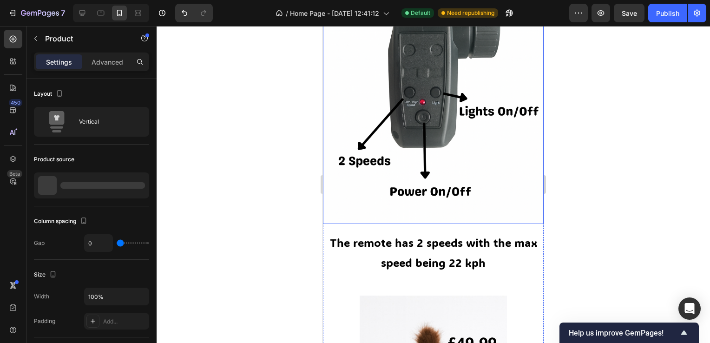
click at [432, 211] on img at bounding box center [433, 58] width 221 height 331
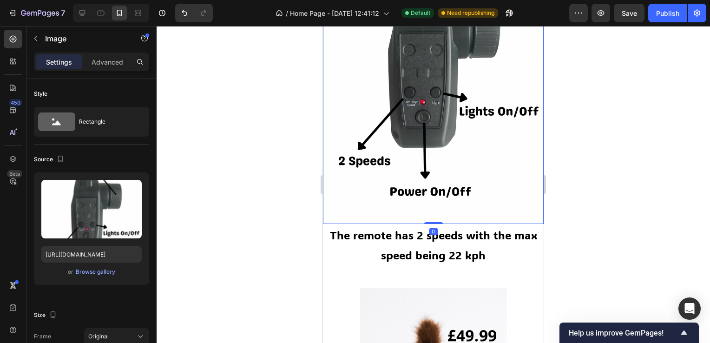
drag, startPoint x: 428, startPoint y: 219, endPoint x: 439, endPoint y: 203, distance: 19.3
click at [435, 204] on div "Image 0" at bounding box center [433, 58] width 221 height 331
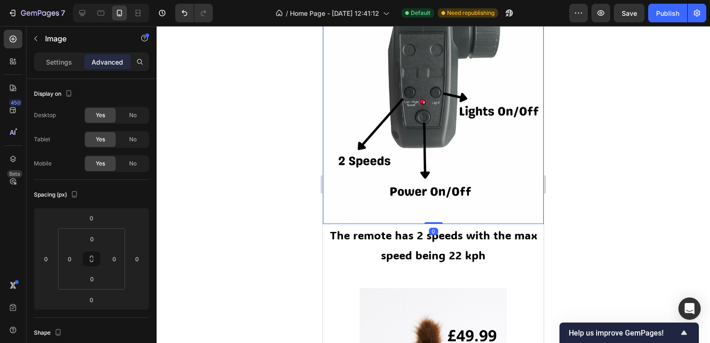
click at [642, 204] on div at bounding box center [432, 184] width 553 height 317
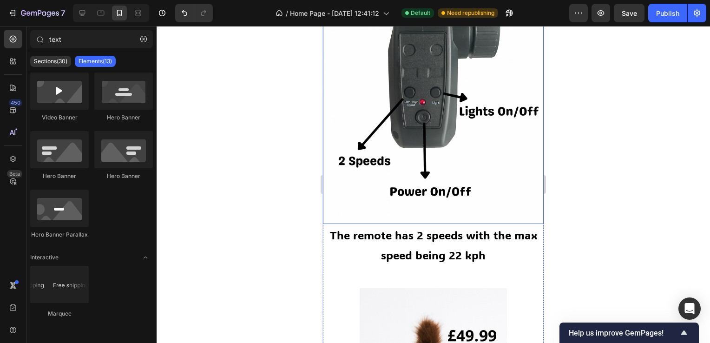
click at [495, 196] on img at bounding box center [433, 58] width 221 height 331
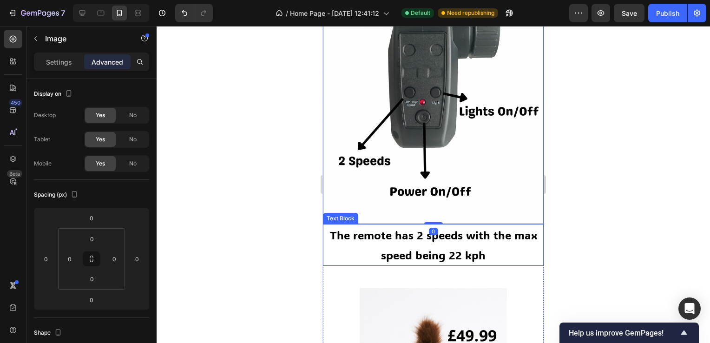
click at [437, 236] on p "The remote has 2 speeds with the max speed being 22 kph" at bounding box center [433, 245] width 219 height 40
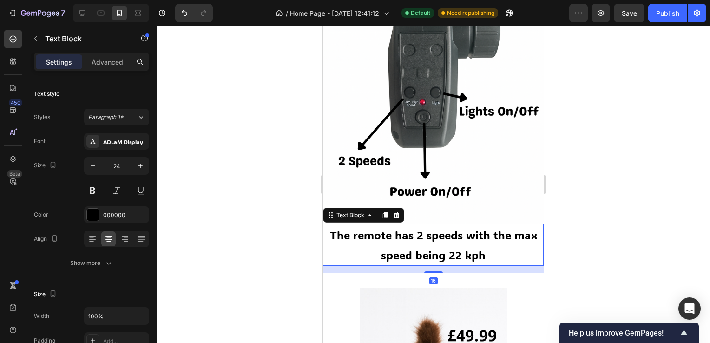
click at [491, 198] on img at bounding box center [433, 58] width 221 height 331
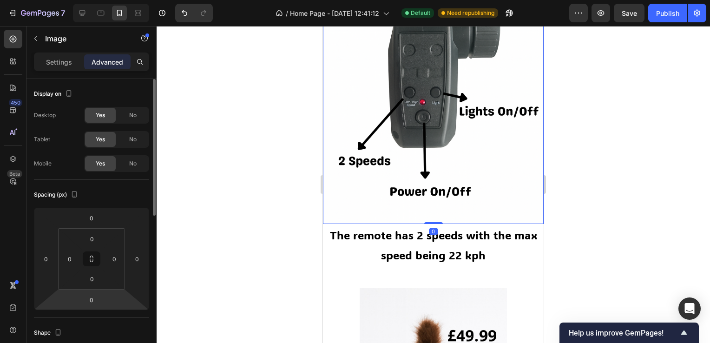
click at [106, 0] on html "7 Version history / Home Page - [DATE] 12:41:12 Default Need republishing Previ…" at bounding box center [355, 0] width 710 height 0
click at [100, 298] on div "0" at bounding box center [91, 299] width 23 height 15
click at [98, 298] on input "0" at bounding box center [91, 300] width 19 height 14
type input "0"
type input "-2"
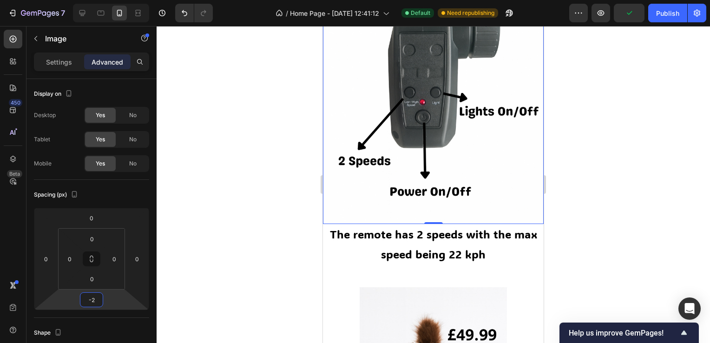
click at [191, 228] on div at bounding box center [432, 184] width 553 height 317
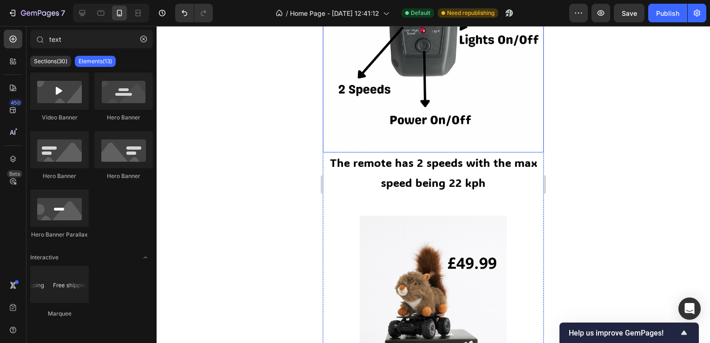
scroll to position [1161, 0]
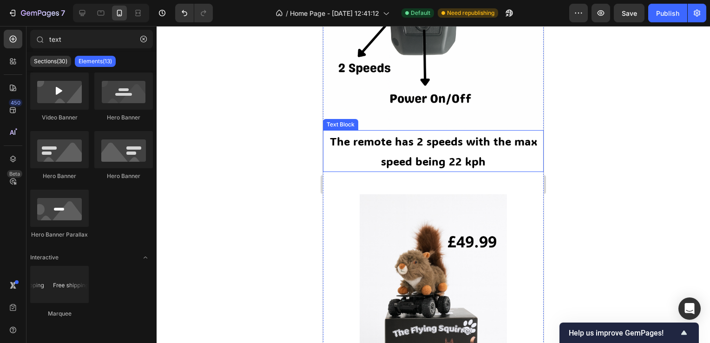
click at [525, 151] on p "The remote has 2 speeds with the max speed being 22 kph" at bounding box center [433, 151] width 219 height 40
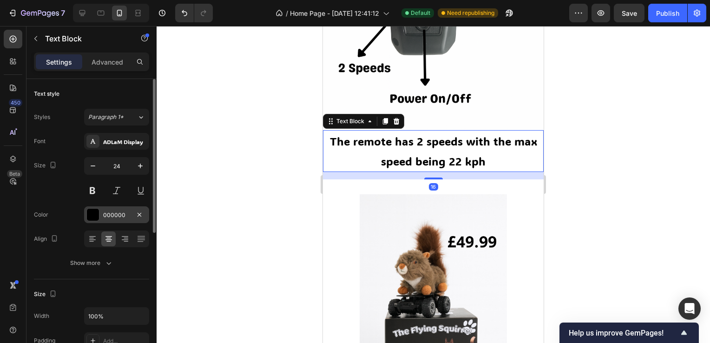
click at [103, 220] on div "000000" at bounding box center [116, 214] width 65 height 17
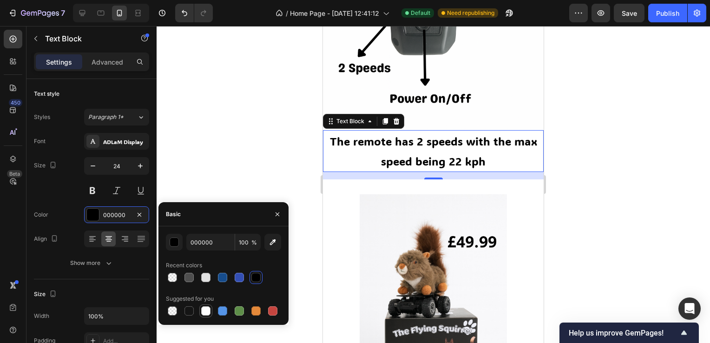
click at [206, 313] on div at bounding box center [205, 310] width 9 height 9
type input "FFFFFF"
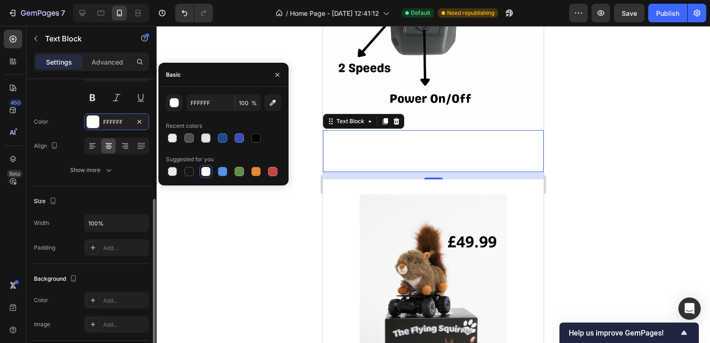
scroll to position [139, 0]
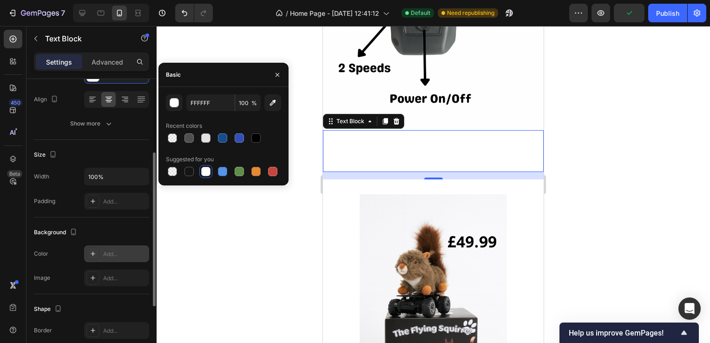
click at [119, 253] on div "Add..." at bounding box center [125, 254] width 44 height 8
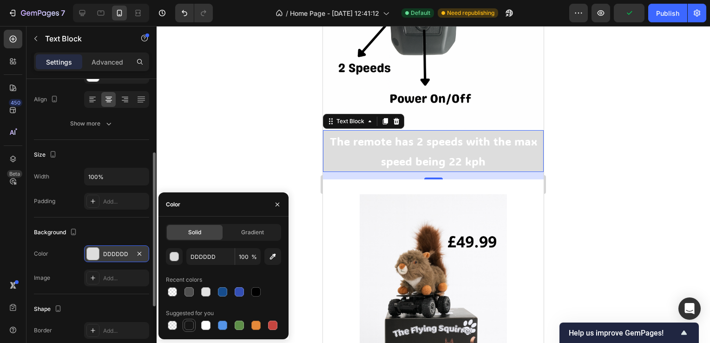
click at [184, 328] on div at bounding box center [188, 325] width 11 height 11
type input "151515"
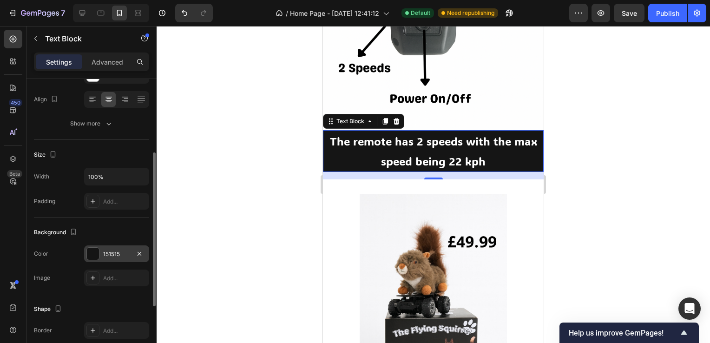
click at [212, 155] on div at bounding box center [432, 184] width 553 height 317
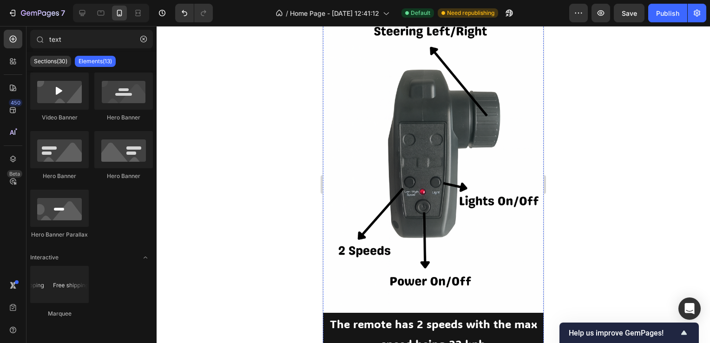
scroll to position [975, 0]
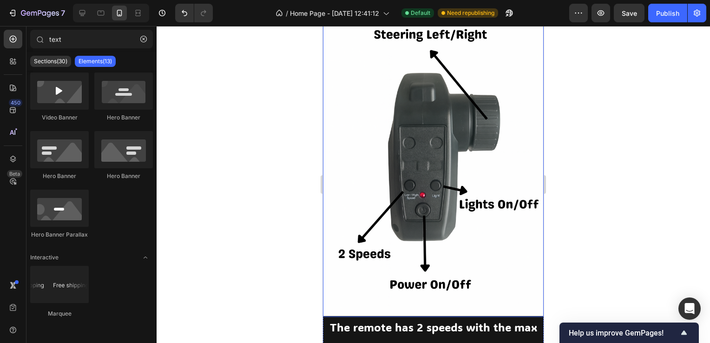
click at [509, 266] on img at bounding box center [433, 151] width 221 height 331
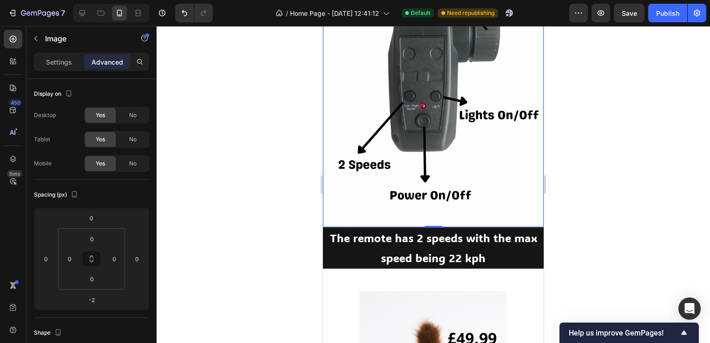
scroll to position [1068, 0]
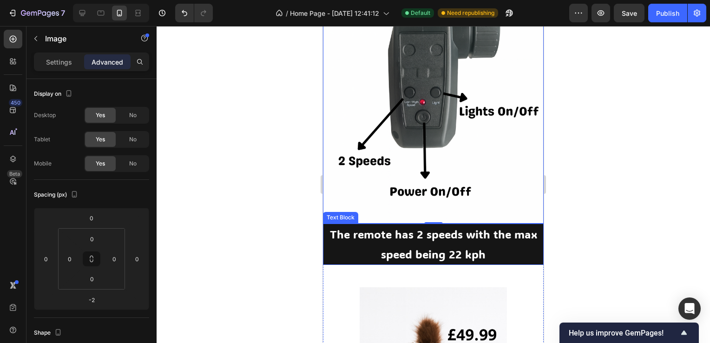
click at [496, 238] on p "The remote has 2 speeds with the max speed being 22 kph" at bounding box center [433, 244] width 219 height 40
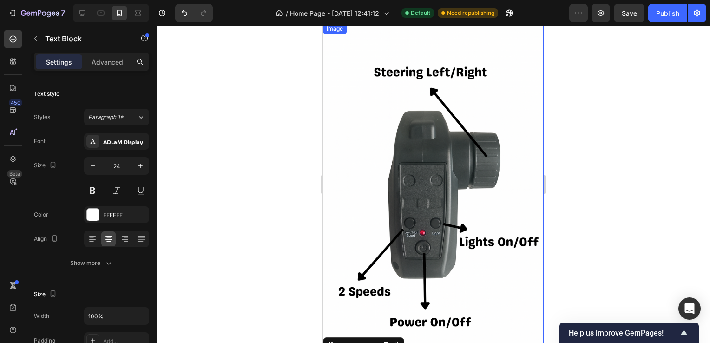
scroll to position [929, 0]
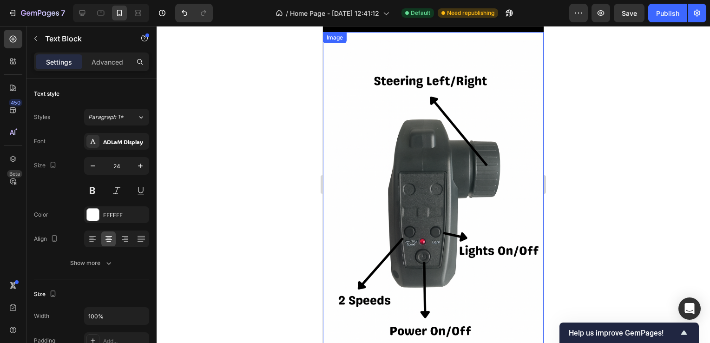
click at [431, 141] on img at bounding box center [433, 197] width 221 height 331
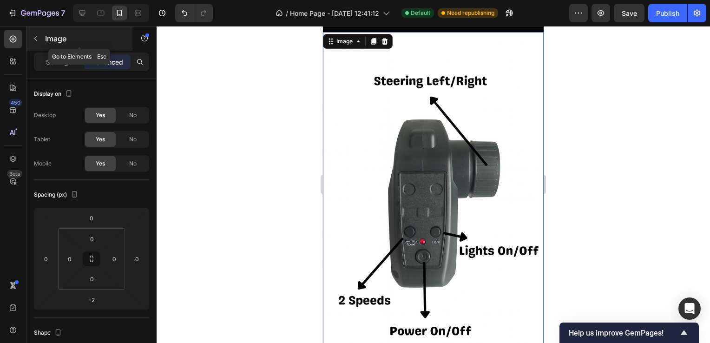
click at [49, 42] on p "Image" at bounding box center [84, 38] width 79 height 11
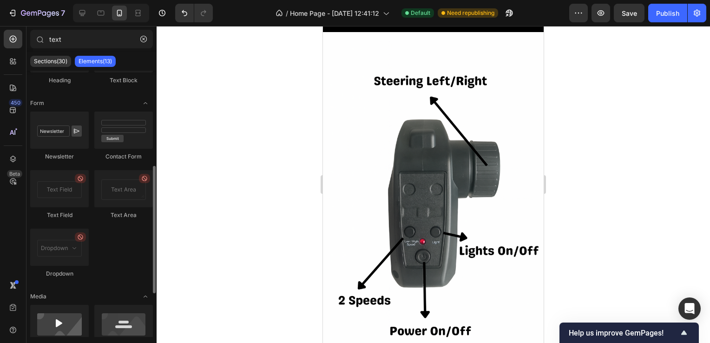
scroll to position [0, 0]
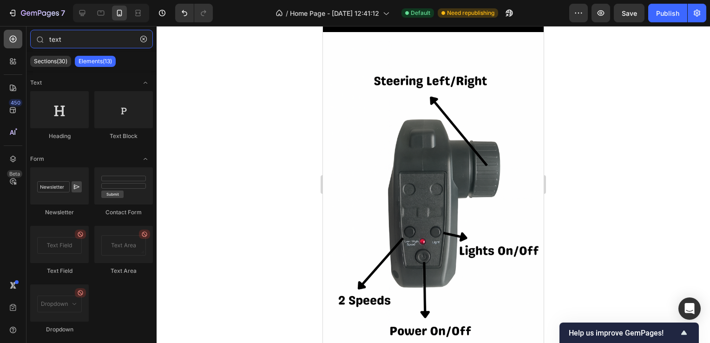
drag, startPoint x: 73, startPoint y: 35, endPoint x: 7, endPoint y: 38, distance: 65.6
click at [7, 38] on div "450 Beta text Sections(30) Elements(13) Text Heading Text Block Form Newsletter…" at bounding box center [78, 184] width 156 height 317
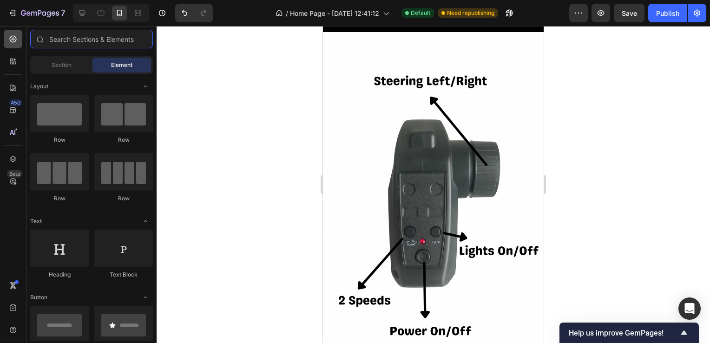
type input "o"
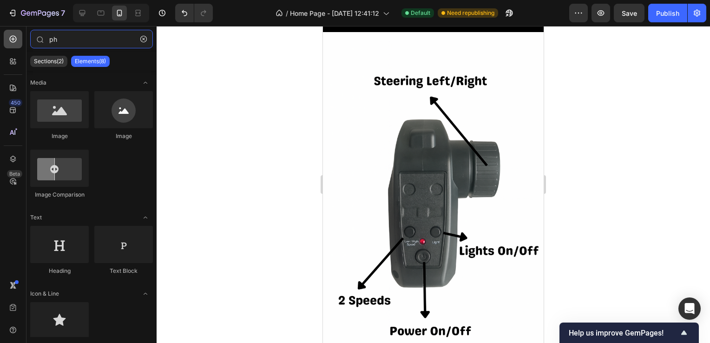
type input "p"
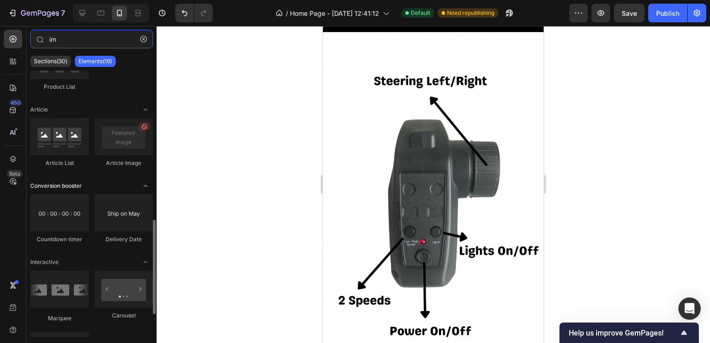
scroll to position [481, 0]
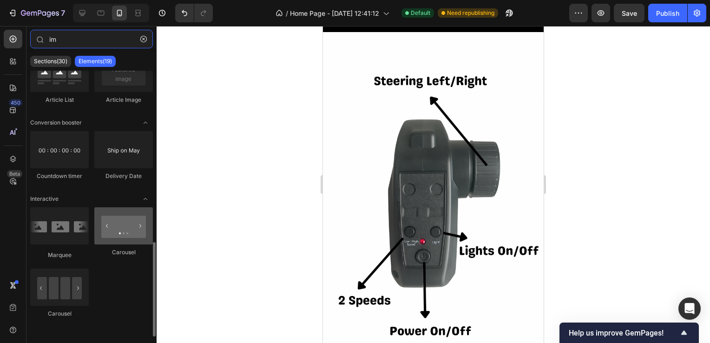
type input "im"
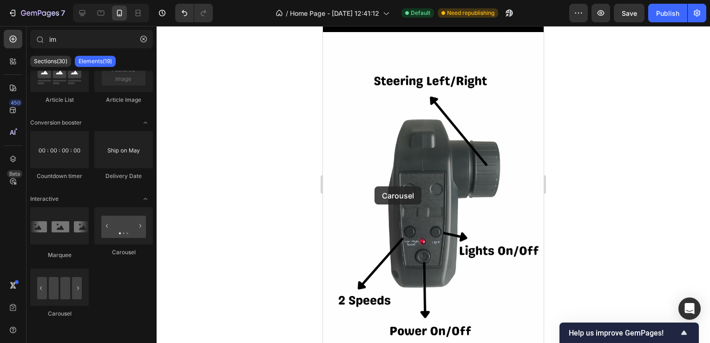
drag, startPoint x: 448, startPoint y: 254, endPoint x: 468, endPoint y: 162, distance: 93.7
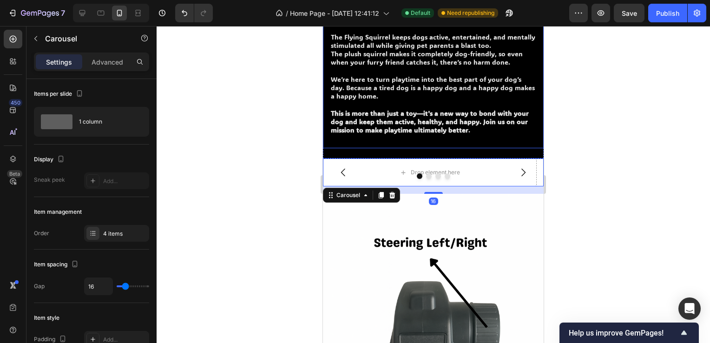
scroll to position [789, 0]
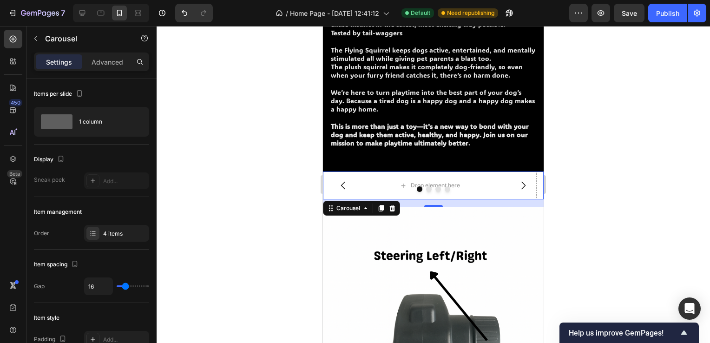
click at [517, 184] on icon "Carousel Next Arrow" at bounding box center [522, 185] width 11 height 11
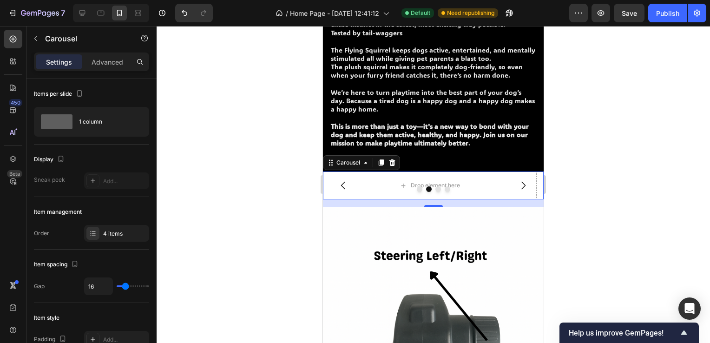
click at [342, 190] on div at bounding box center [433, 189] width 221 height 6
click at [344, 185] on icon "Carousel Back Arrow" at bounding box center [343, 185] width 11 height 11
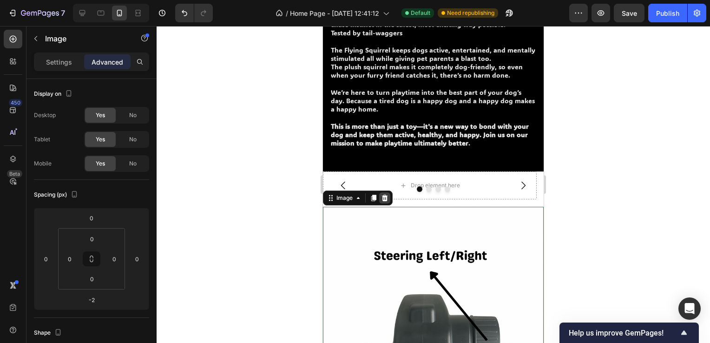
click at [385, 199] on icon at bounding box center [384, 197] width 7 height 7
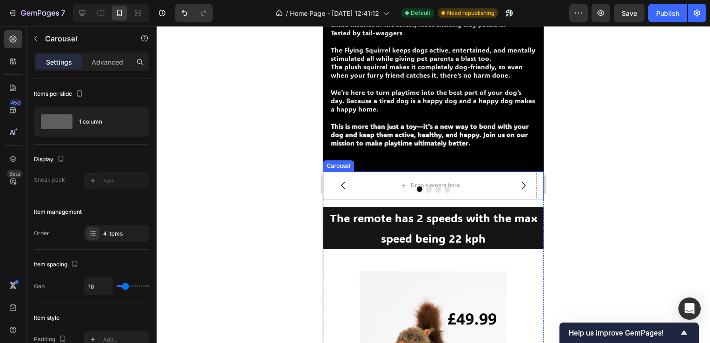
click at [359, 186] on div at bounding box center [433, 189] width 221 height 6
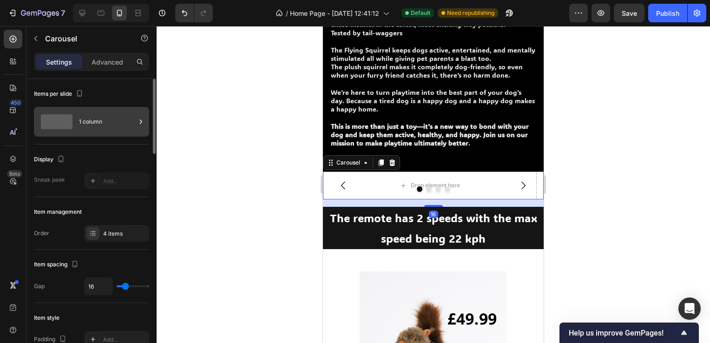
click at [98, 124] on div "1 column" at bounding box center [107, 121] width 57 height 21
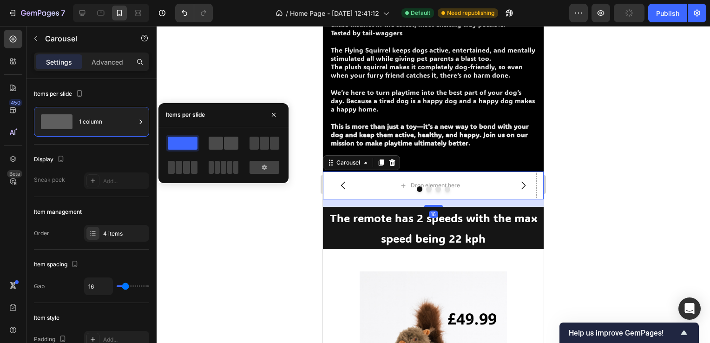
click at [227, 145] on span at bounding box center [231, 143] width 14 height 13
click at [187, 142] on span at bounding box center [183, 143] width 30 height 13
click at [206, 208] on div at bounding box center [432, 184] width 553 height 317
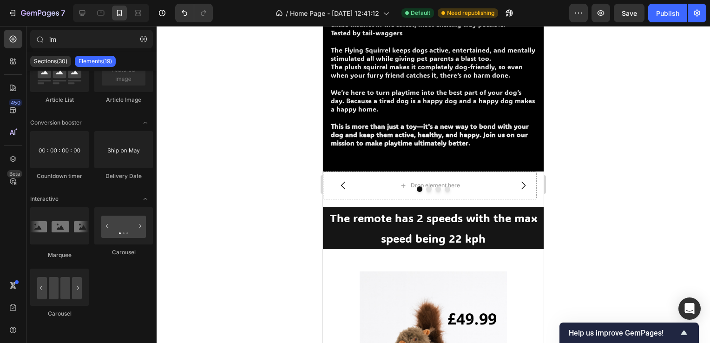
click at [396, 174] on div "Drop element here" at bounding box center [430, 185] width 214 height 28
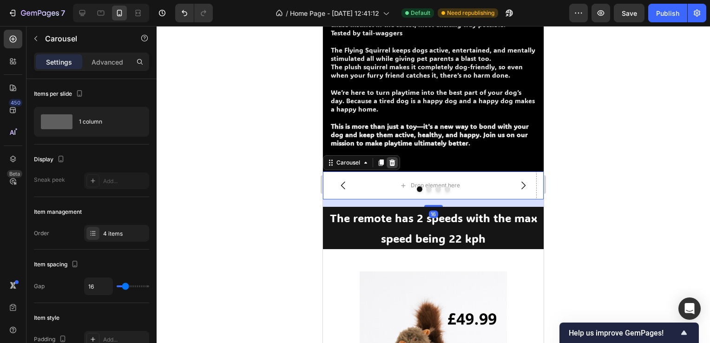
drag, startPoint x: 389, startPoint y: 162, endPoint x: 516, endPoint y: 160, distance: 127.3
click at [389, 162] on icon at bounding box center [391, 162] width 7 height 7
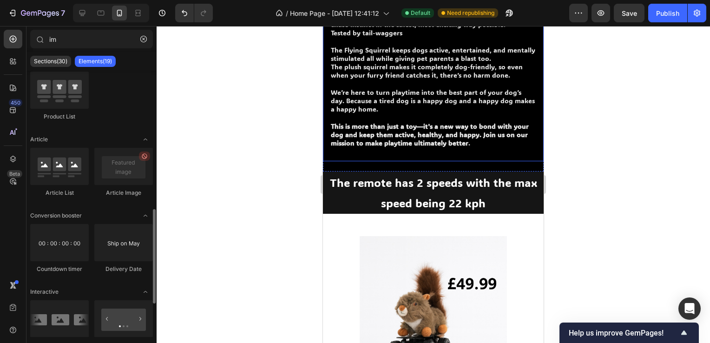
scroll to position [481, 0]
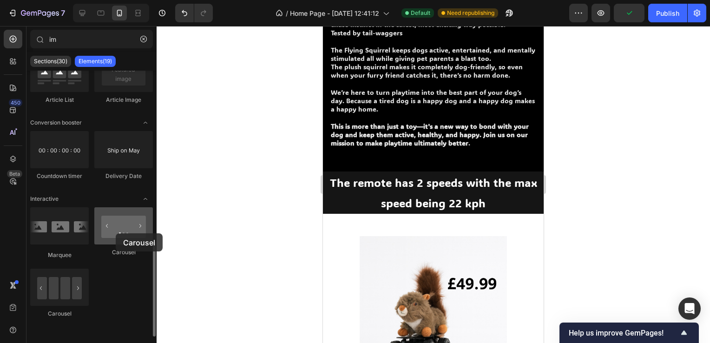
drag, startPoint x: 124, startPoint y: 235, endPoint x: 116, endPoint y: 233, distance: 8.0
click at [116, 233] on div at bounding box center [123, 225] width 59 height 37
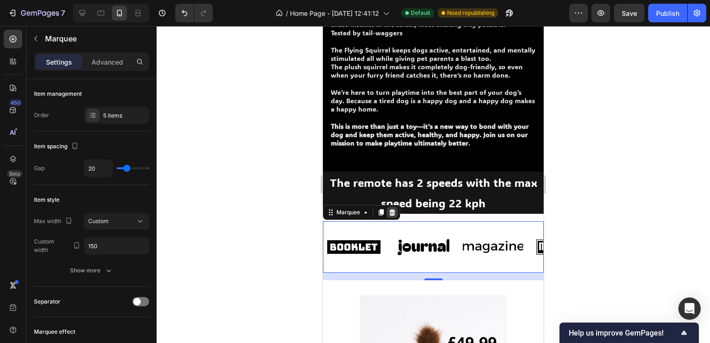
click at [394, 214] on icon at bounding box center [392, 212] width 6 height 7
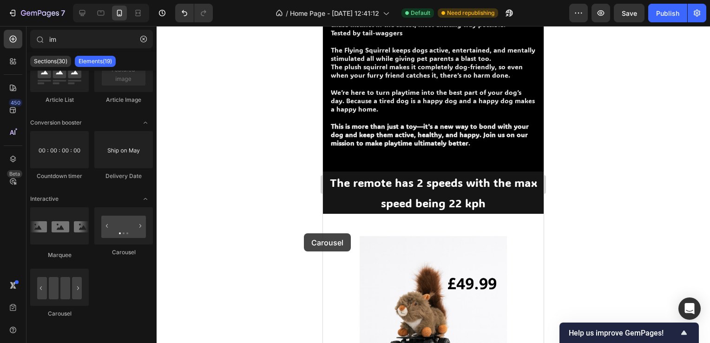
scroll to position [813, 0]
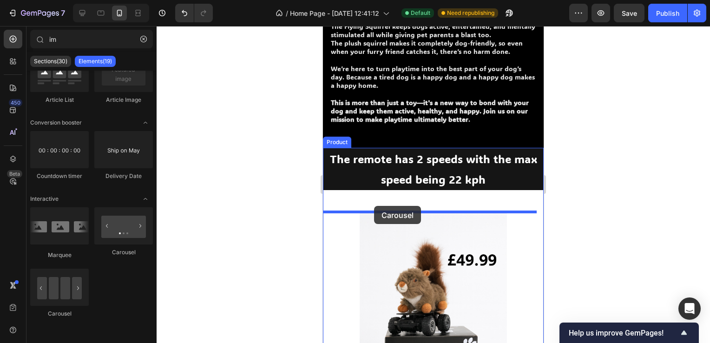
drag, startPoint x: 388, startPoint y: 309, endPoint x: 373, endPoint y: 206, distance: 104.2
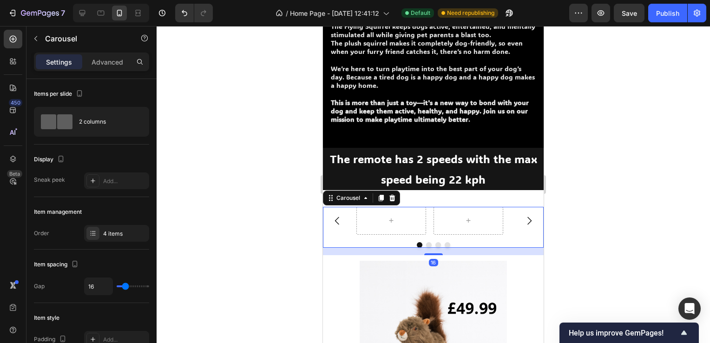
click at [397, 198] on div at bounding box center [391, 197] width 11 height 11
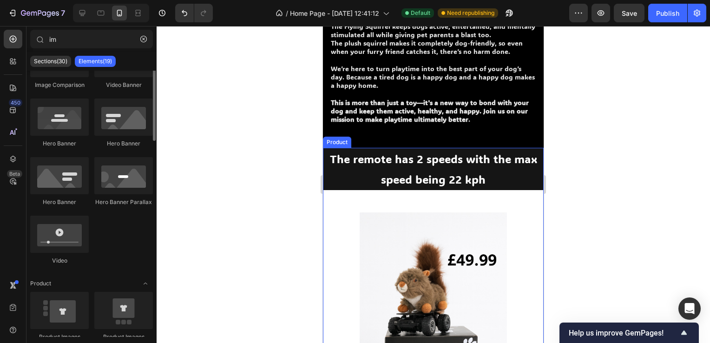
scroll to position [17, 0]
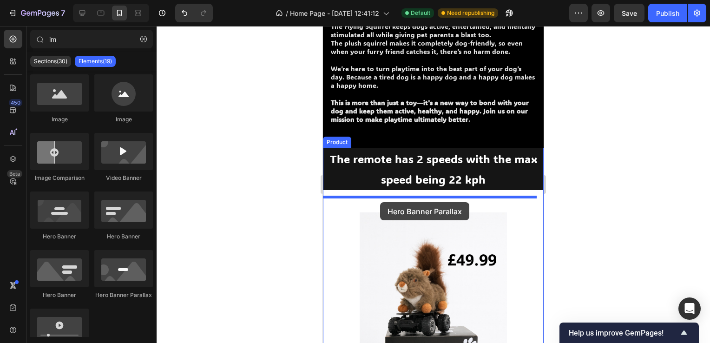
drag, startPoint x: 421, startPoint y: 302, endPoint x: 381, endPoint y: 200, distance: 109.4
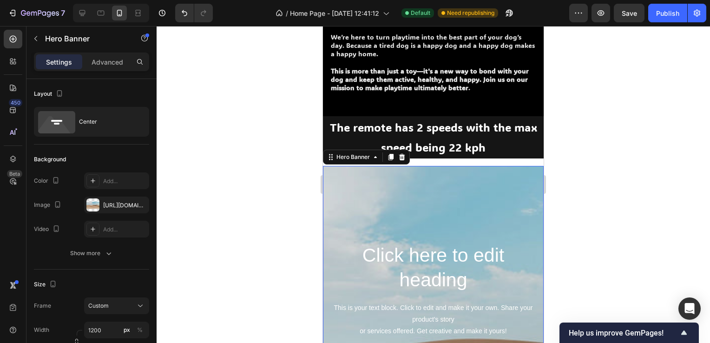
scroll to position [952, 0]
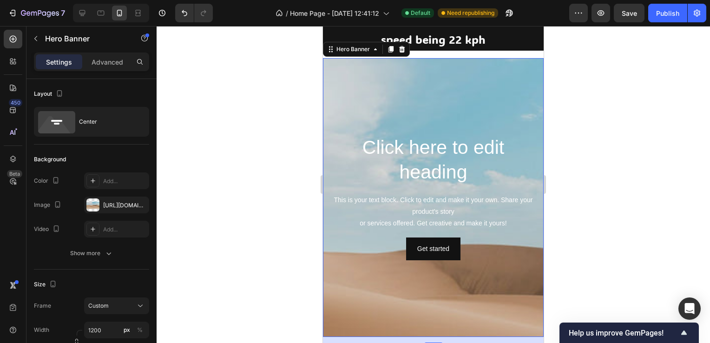
click at [405, 48] on div at bounding box center [401, 49] width 11 height 11
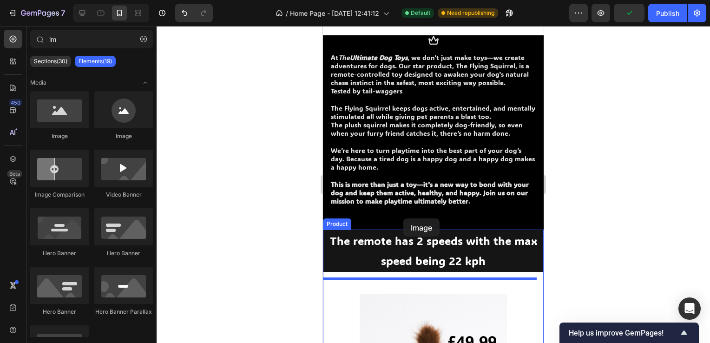
scroll to position [704, 0]
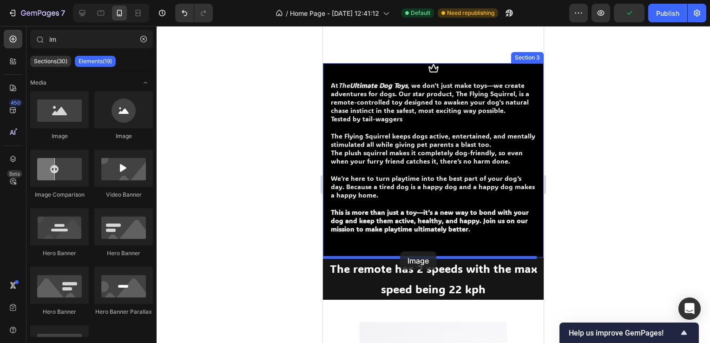
drag, startPoint x: 399, startPoint y: 148, endPoint x: 400, endPoint y: 251, distance: 103.6
click at [400, 248] on div "At The Ultimate Dog Toys , we don’t just make toys—we create adventures for dog…" at bounding box center [433, 167] width 221 height 181
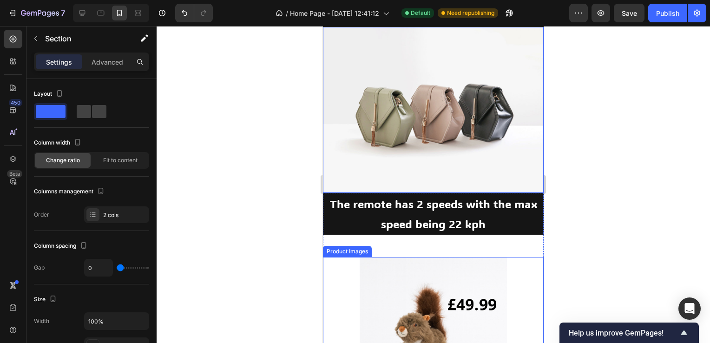
scroll to position [936, 0]
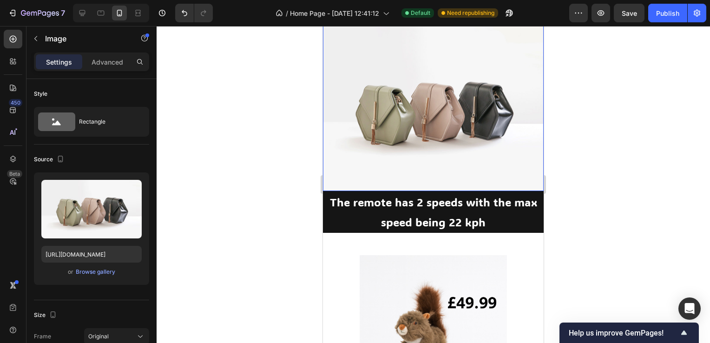
click at [429, 126] on img at bounding box center [433, 107] width 221 height 165
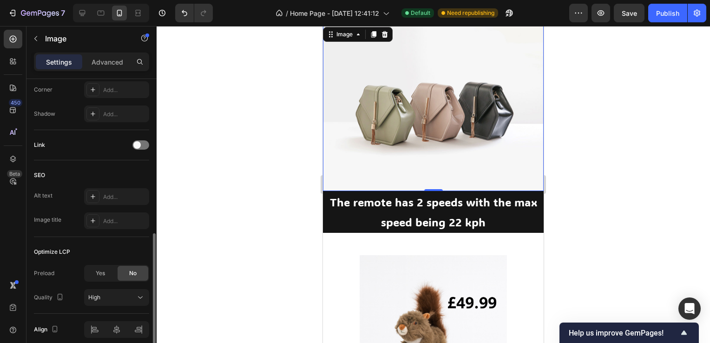
scroll to position [410, 0]
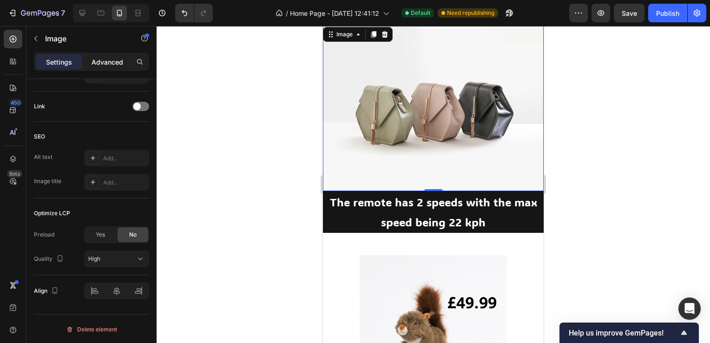
click at [111, 58] on p "Advanced" at bounding box center [107, 62] width 32 height 10
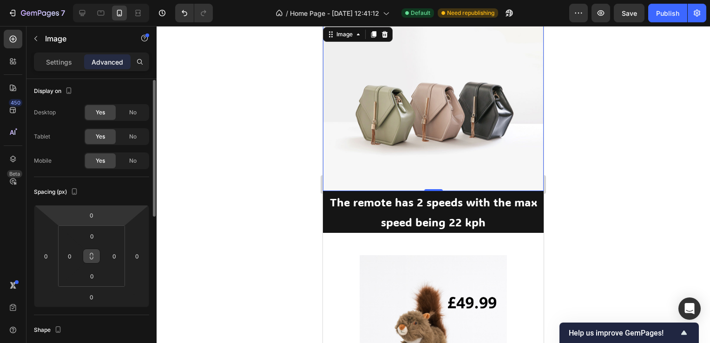
scroll to position [0, 0]
click at [84, 53] on div "Settings Advanced" at bounding box center [91, 61] width 115 height 19
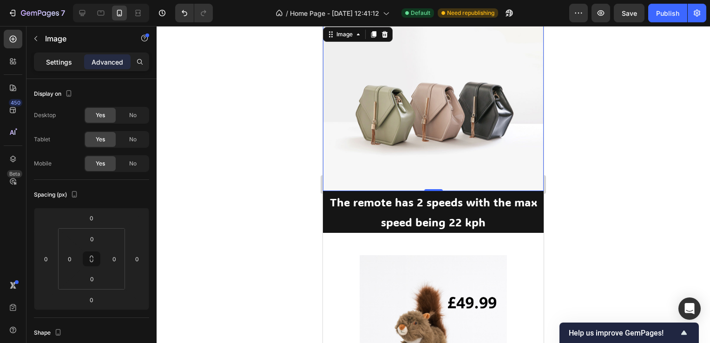
click at [72, 60] on div "Settings" at bounding box center [59, 61] width 46 height 15
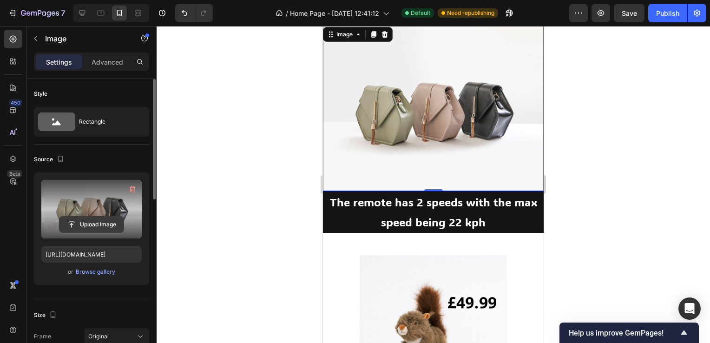
click at [98, 221] on input "file" at bounding box center [91, 224] width 64 height 16
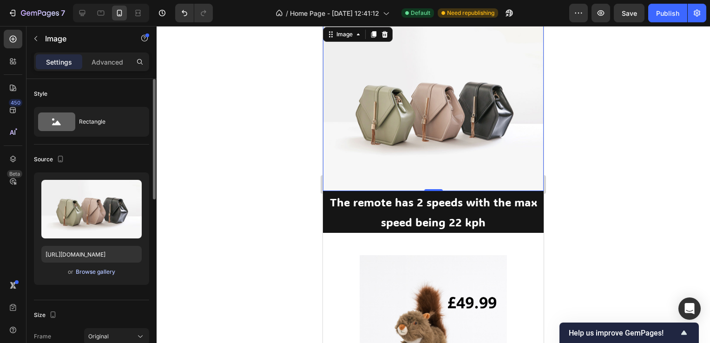
click at [81, 270] on div "Browse gallery" at bounding box center [95, 271] width 39 height 8
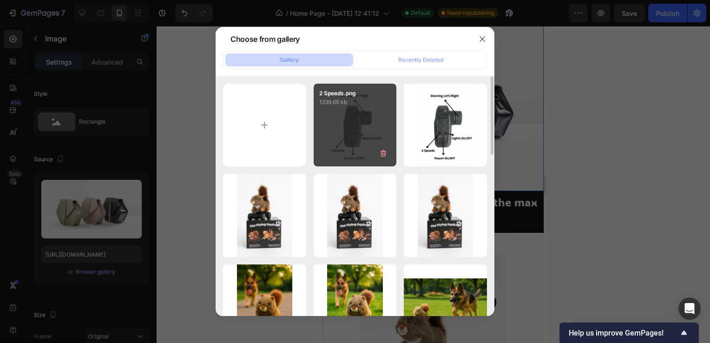
click at [334, 153] on div "2 Speeds.png 1339.65 kb" at bounding box center [354, 125] width 83 height 83
type input "[URL][DOMAIN_NAME]"
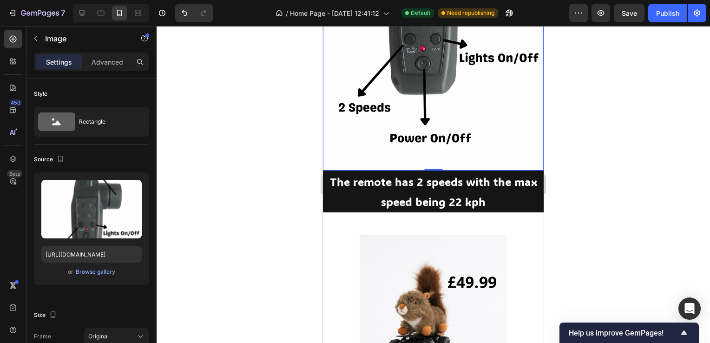
drag, startPoint x: 626, startPoint y: 200, endPoint x: 611, endPoint y: 199, distance: 14.4
click at [626, 199] on div at bounding box center [432, 184] width 553 height 317
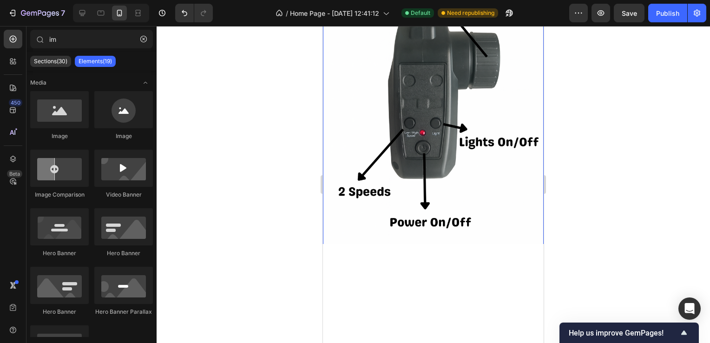
scroll to position [843, 0]
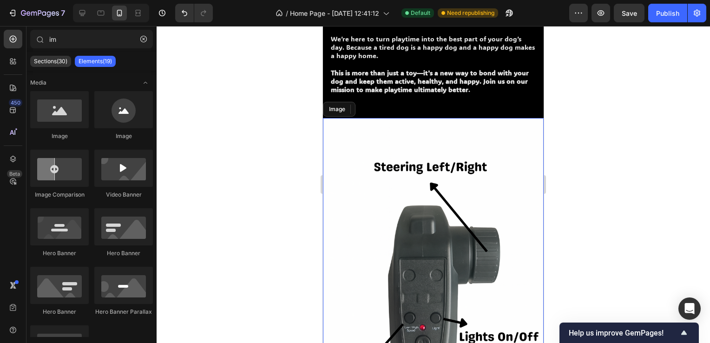
click at [492, 195] on img at bounding box center [433, 283] width 221 height 331
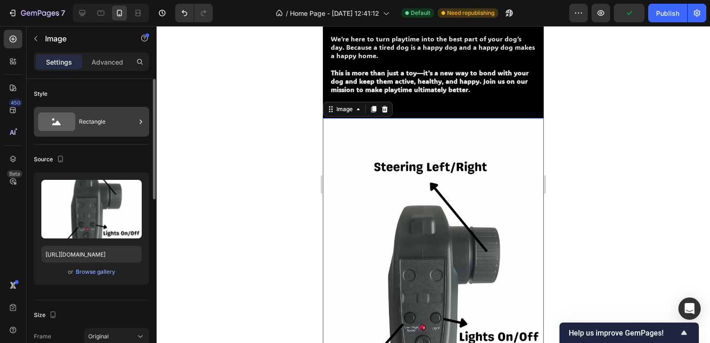
click at [113, 122] on div "Rectangle" at bounding box center [107, 121] width 57 height 21
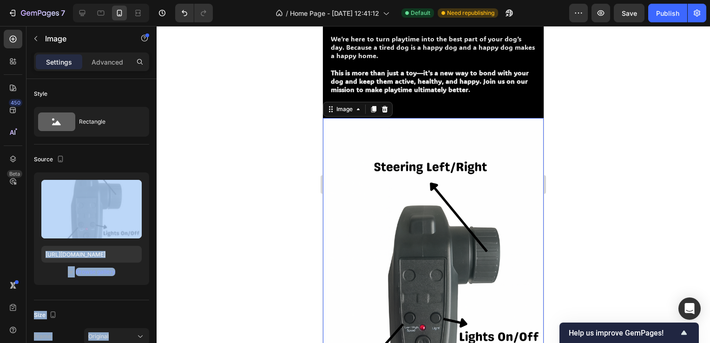
drag, startPoint x: 123, startPoint y: 209, endPoint x: 227, endPoint y: 230, distance: 106.2
click at [227, 0] on div "7 Version history / Home Page - [DATE] 12:41:12 Default Need republishing Previ…" at bounding box center [355, 0] width 710 height 0
click at [225, 229] on div at bounding box center [432, 184] width 553 height 317
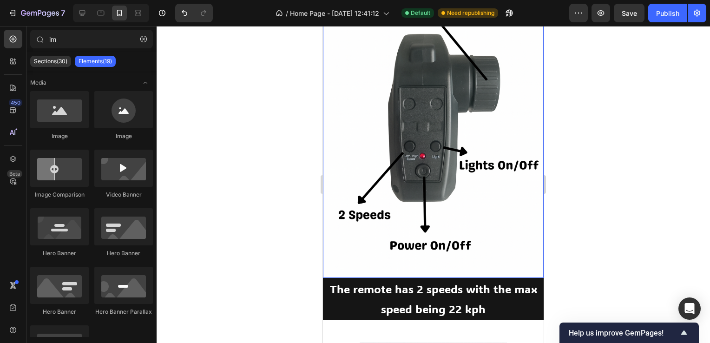
scroll to position [1122, 0]
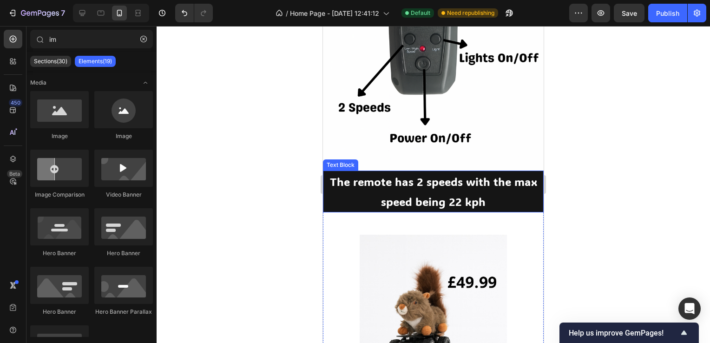
click at [484, 189] on p "The remote has 2 speeds with the max speed being 22 kph" at bounding box center [433, 191] width 219 height 40
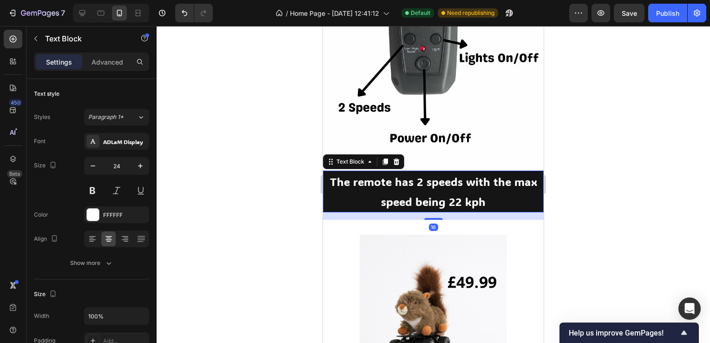
click at [484, 189] on p "The remote has 2 speeds with the max speed being 22 kph" at bounding box center [433, 191] width 219 height 40
